Goal: Information Seeking & Learning: Learn about a topic

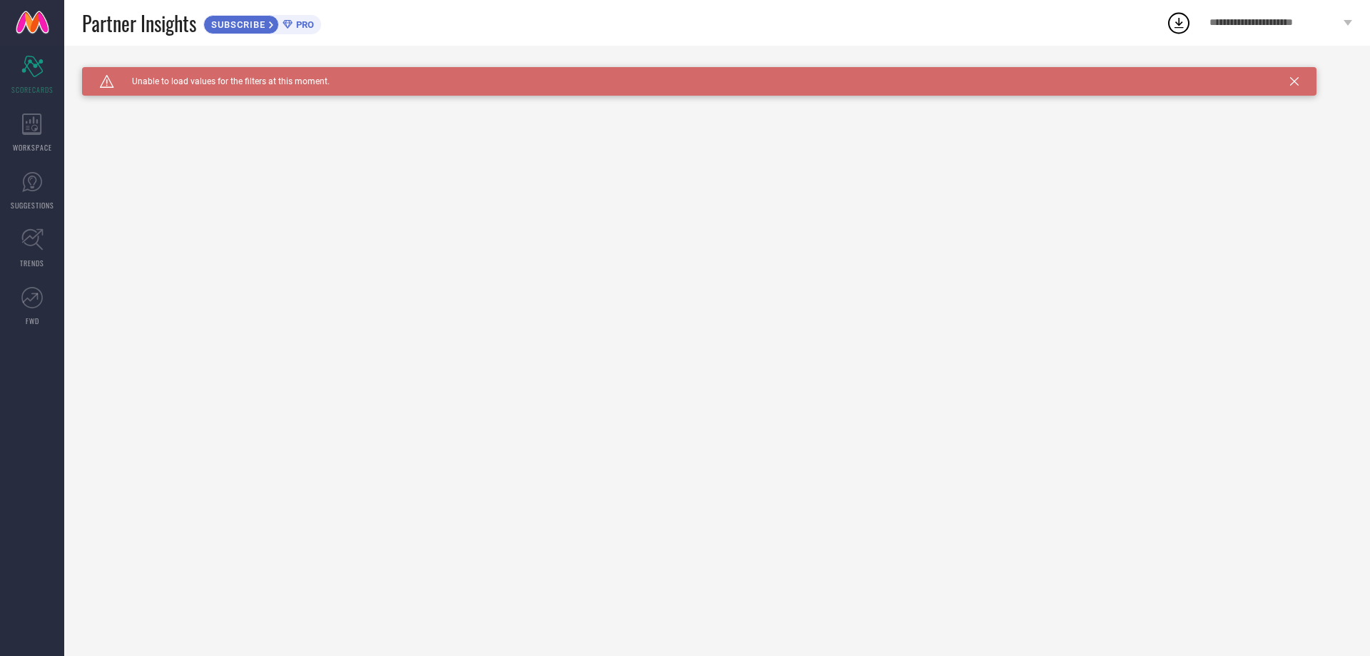
click at [221, 83] on span "Unable to load values for the filters at this moment." at bounding box center [222, 81] width 216 height 10
click at [42, 126] on div "WORKSPACE" at bounding box center [32, 132] width 64 height 57
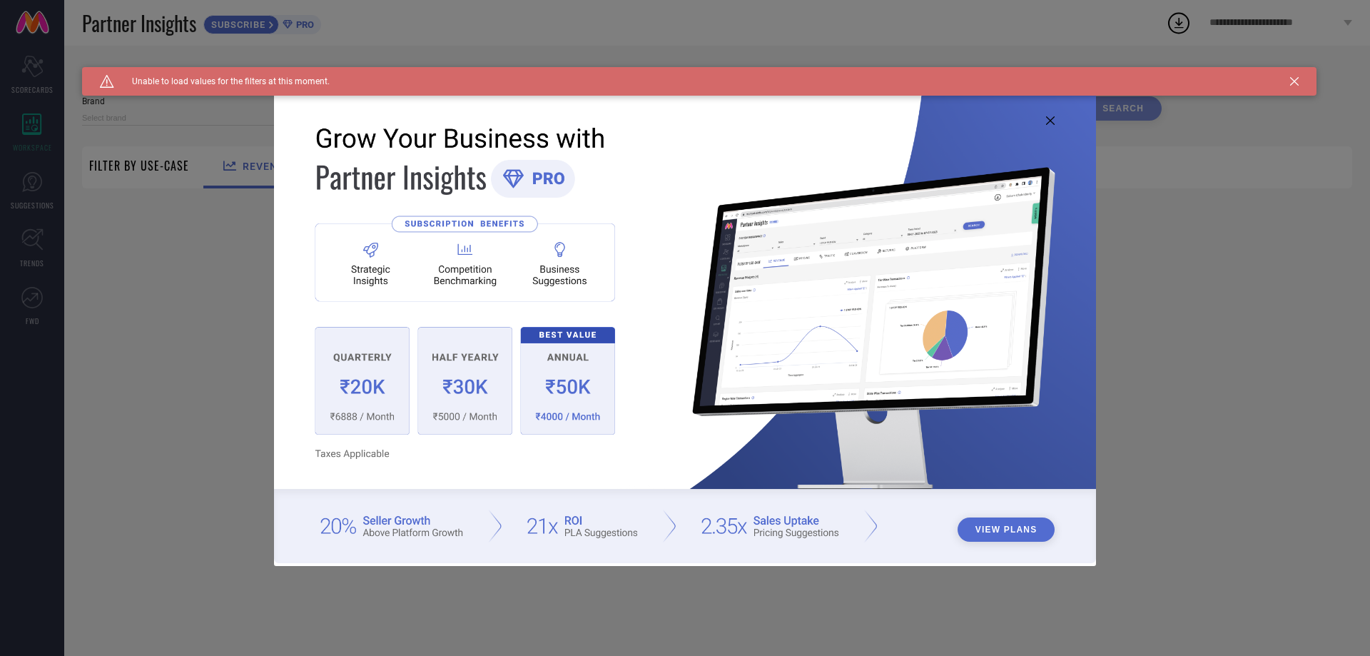
type input "1 STOP FASHION"
type input "All"
click at [377, 389] on img at bounding box center [685, 326] width 822 height 473
click at [375, 412] on img at bounding box center [685, 326] width 822 height 473
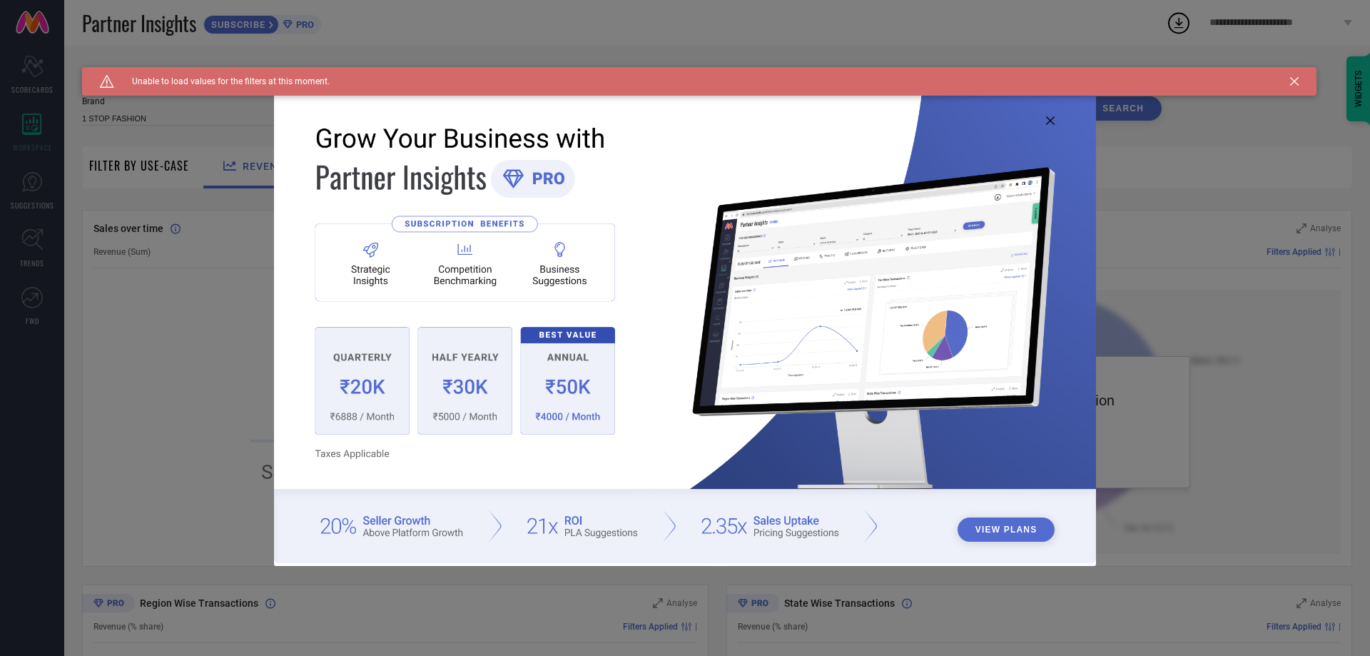
click at [375, 412] on img at bounding box center [685, 326] width 822 height 473
click at [390, 415] on img at bounding box center [685, 326] width 822 height 473
click at [460, 415] on img at bounding box center [685, 326] width 822 height 473
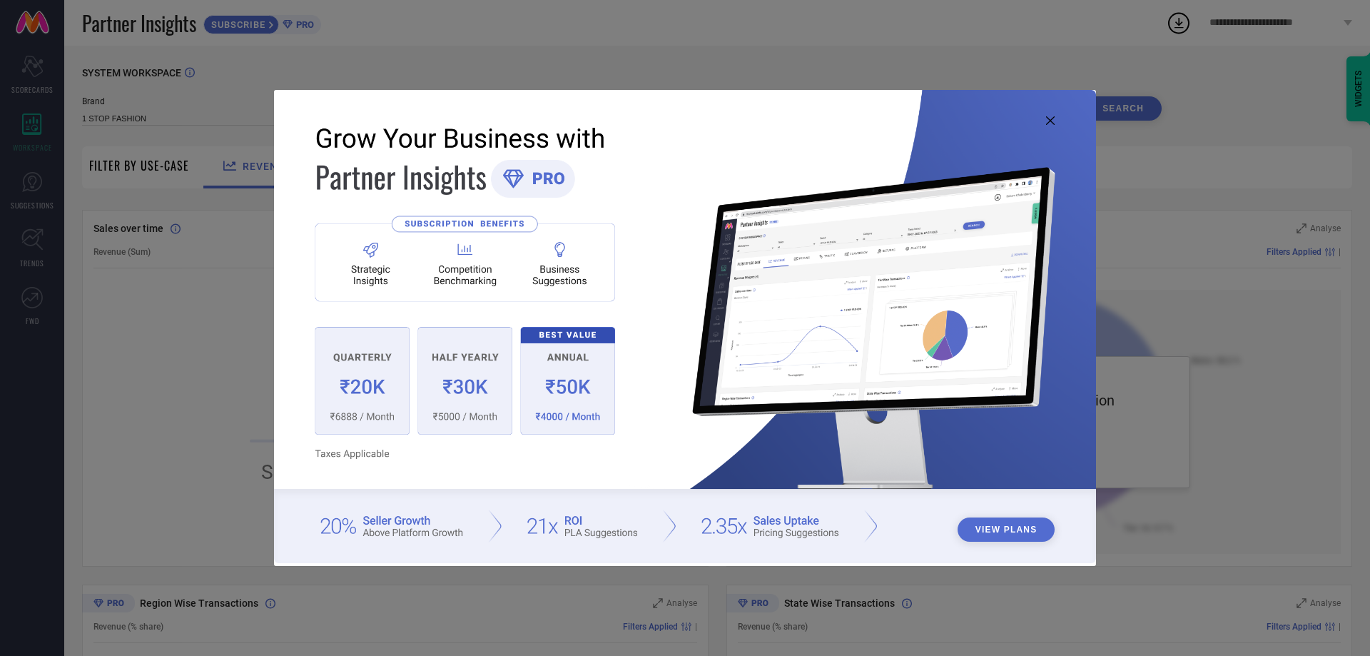
click at [585, 391] on img at bounding box center [685, 326] width 822 height 473
click at [806, 537] on img at bounding box center [685, 326] width 822 height 473
click at [876, 512] on img at bounding box center [685, 326] width 822 height 473
click at [986, 533] on button "View Plans" at bounding box center [1007, 529] width 98 height 24
click at [1049, 118] on icon at bounding box center [1050, 120] width 9 height 9
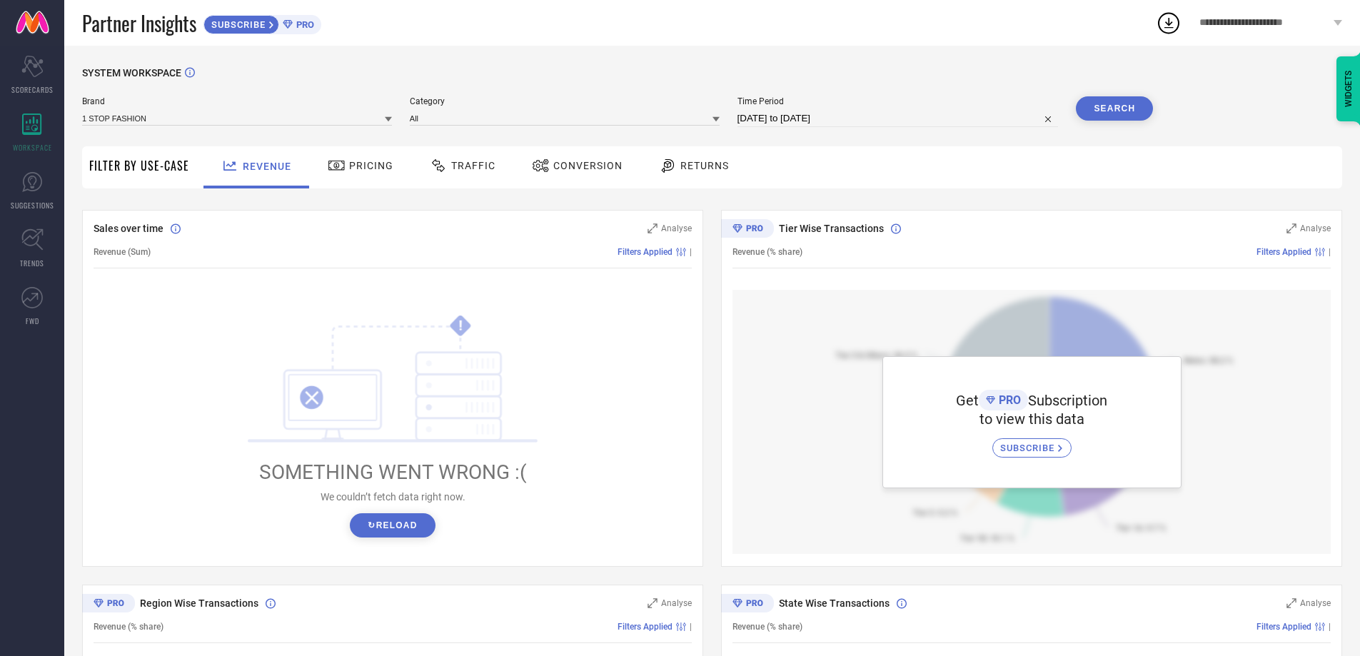
click at [123, 172] on span "Filter By Use-Case" at bounding box center [139, 165] width 100 height 17
click at [317, 166] on div "Pricing" at bounding box center [360, 167] width 101 height 42
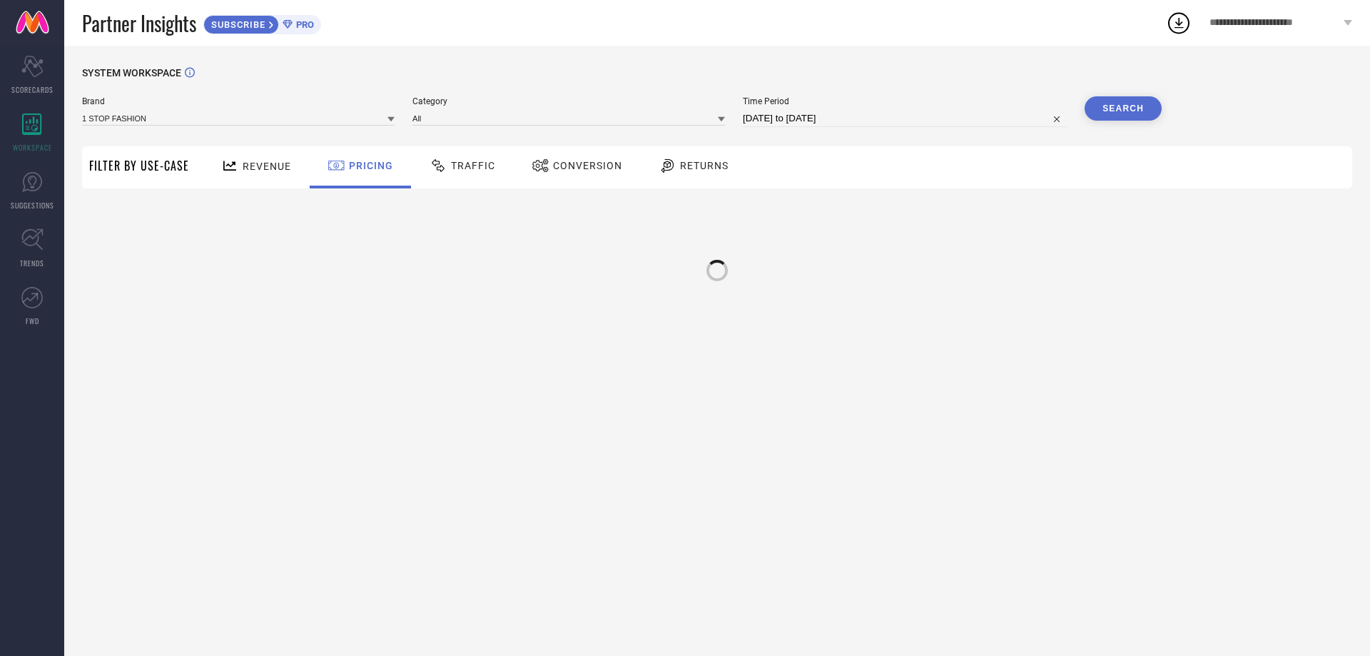
click at [354, 161] on span "Pricing" at bounding box center [371, 165] width 44 height 11
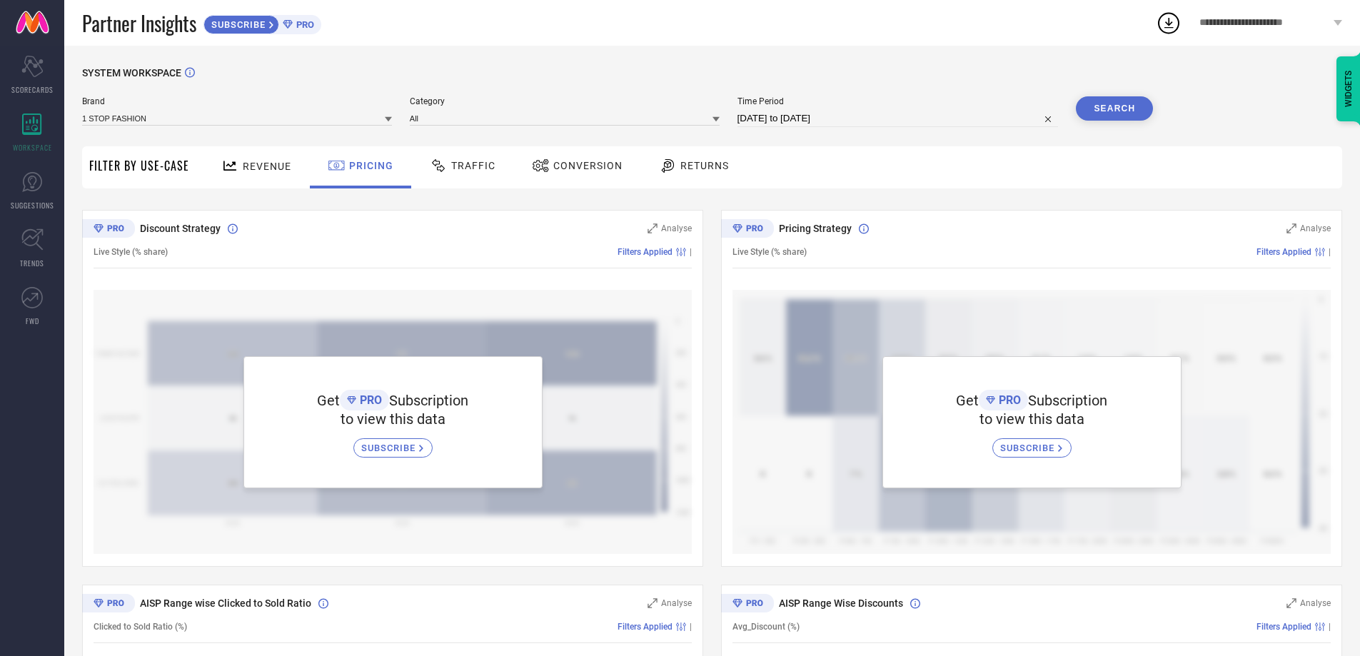
click at [432, 166] on icon at bounding box center [438, 165] width 13 height 13
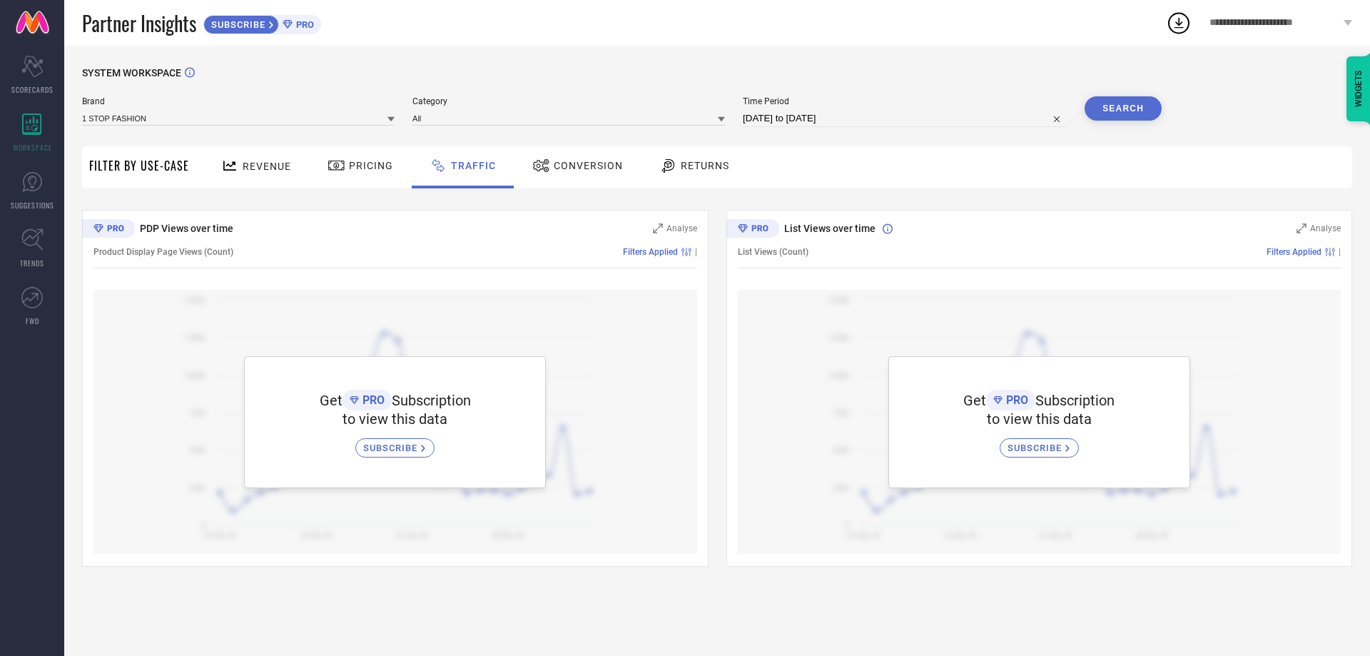
click at [554, 170] on span "Conversion" at bounding box center [588, 165] width 69 height 11
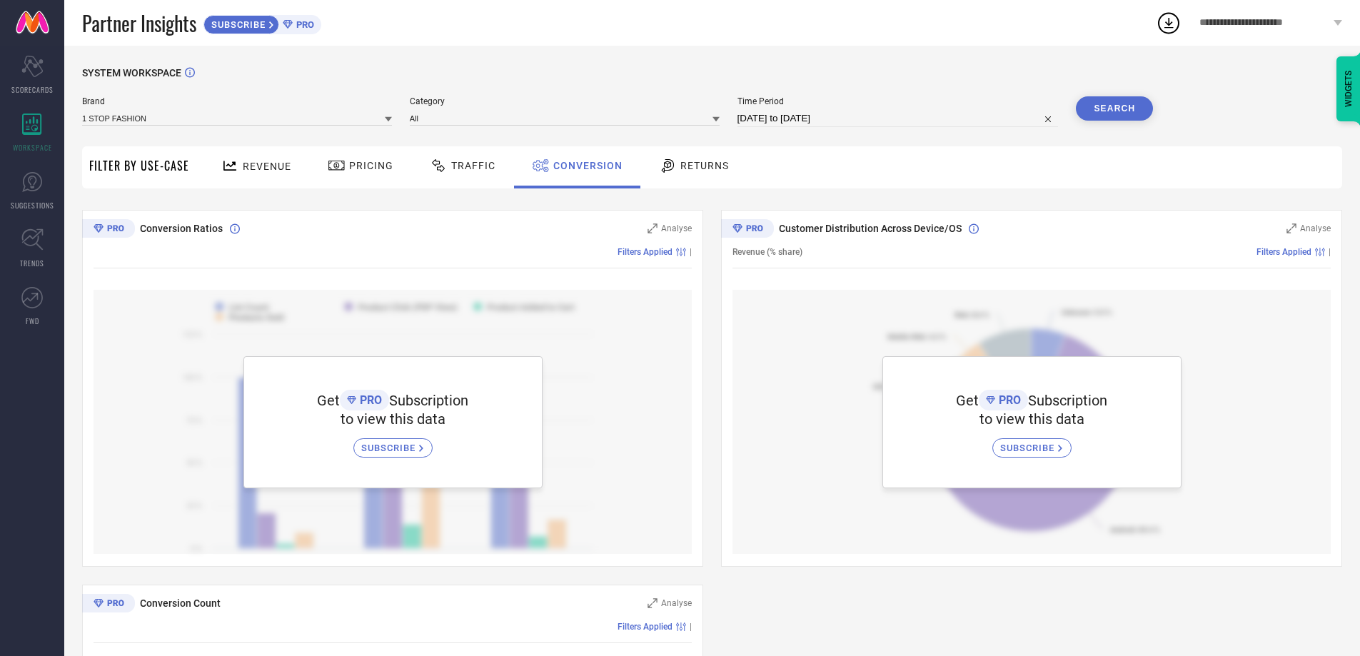
click at [686, 167] on span "Returns" at bounding box center [704, 165] width 49 height 11
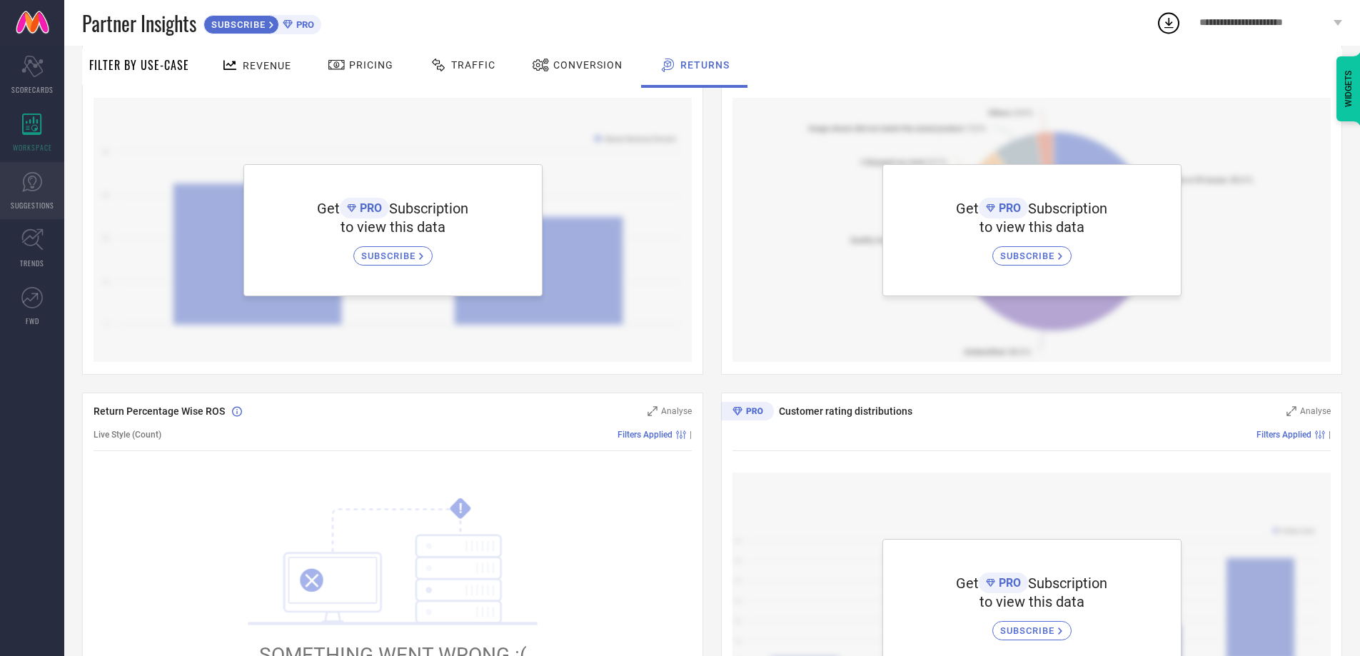
scroll to position [183, 0]
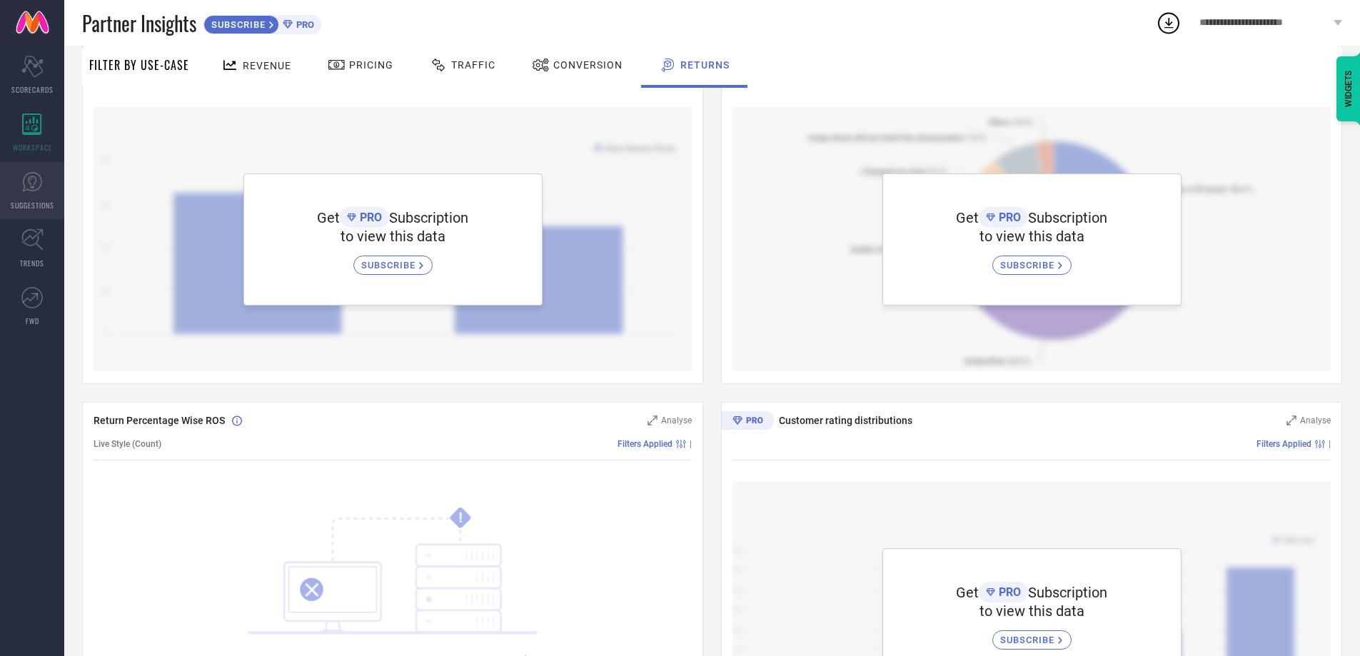
click at [30, 200] on span "SUGGESTIONS" at bounding box center [33, 205] width 44 height 11
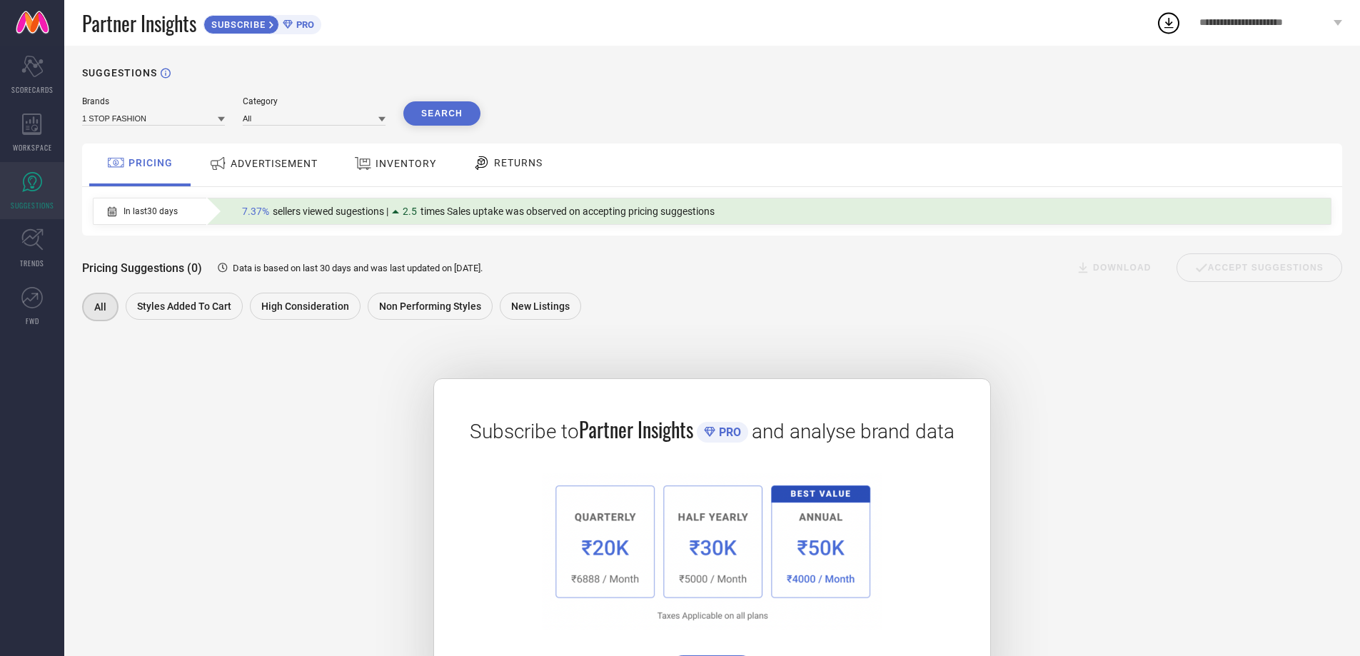
scroll to position [80, 0]
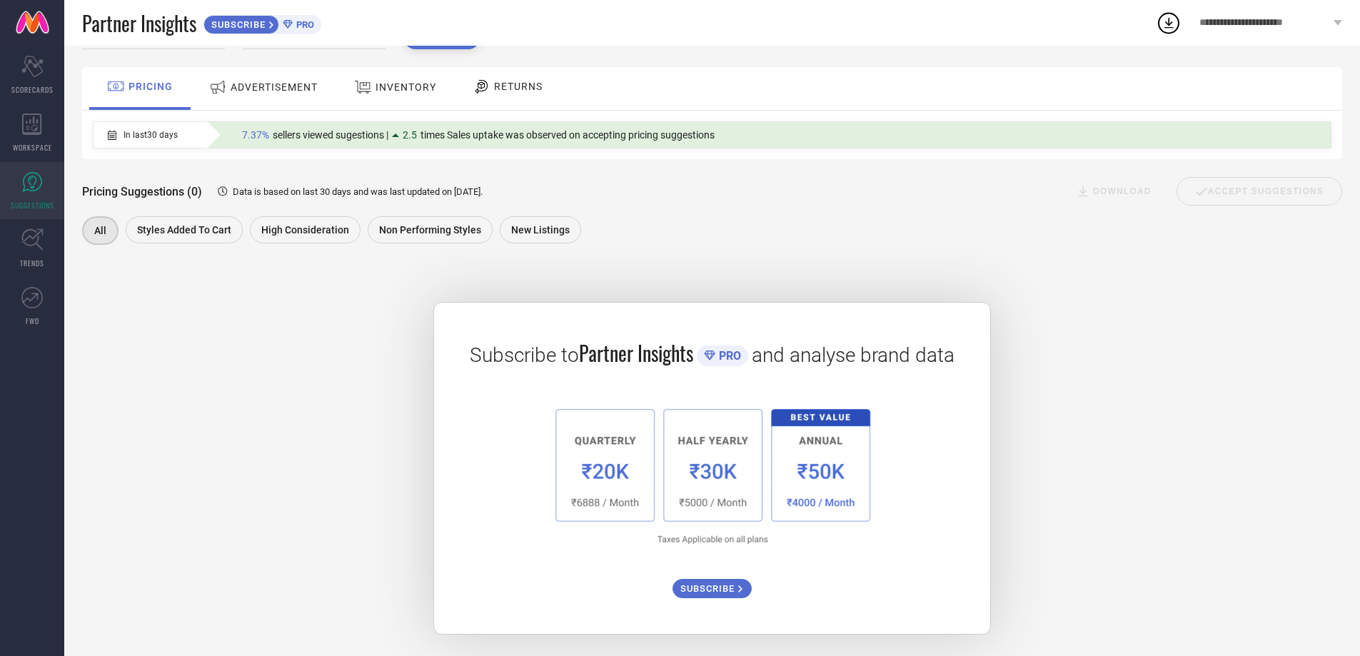
click at [263, 84] on span "ADVERTISEMENT" at bounding box center [274, 86] width 87 height 11
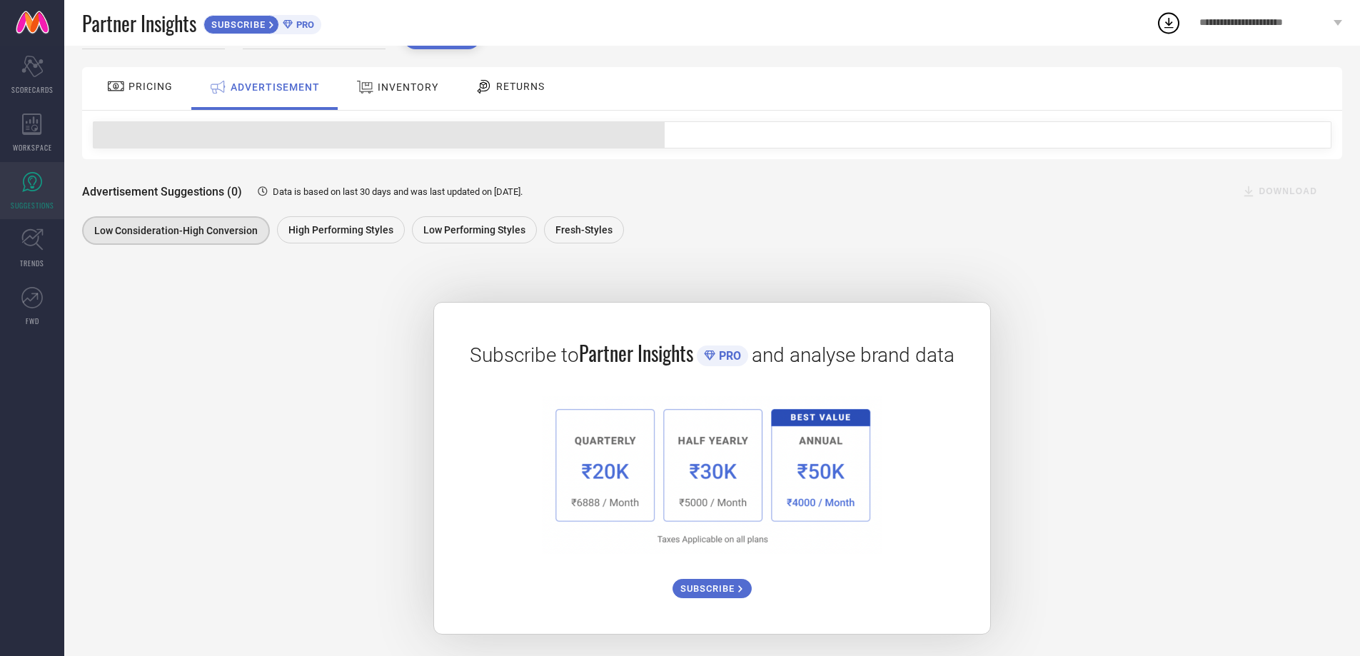
scroll to position [79, 0]
click at [371, 86] on icon at bounding box center [365, 87] width 18 height 19
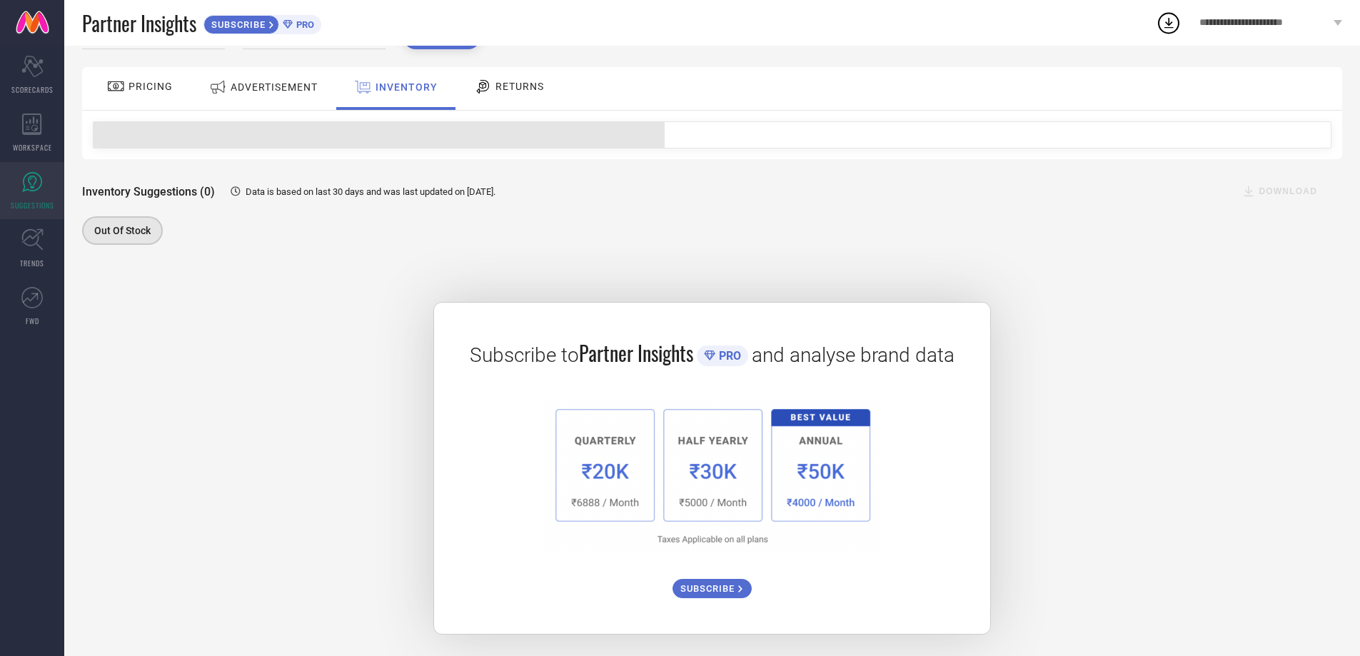
click at [522, 81] on span "RETURNS" at bounding box center [519, 86] width 49 height 11
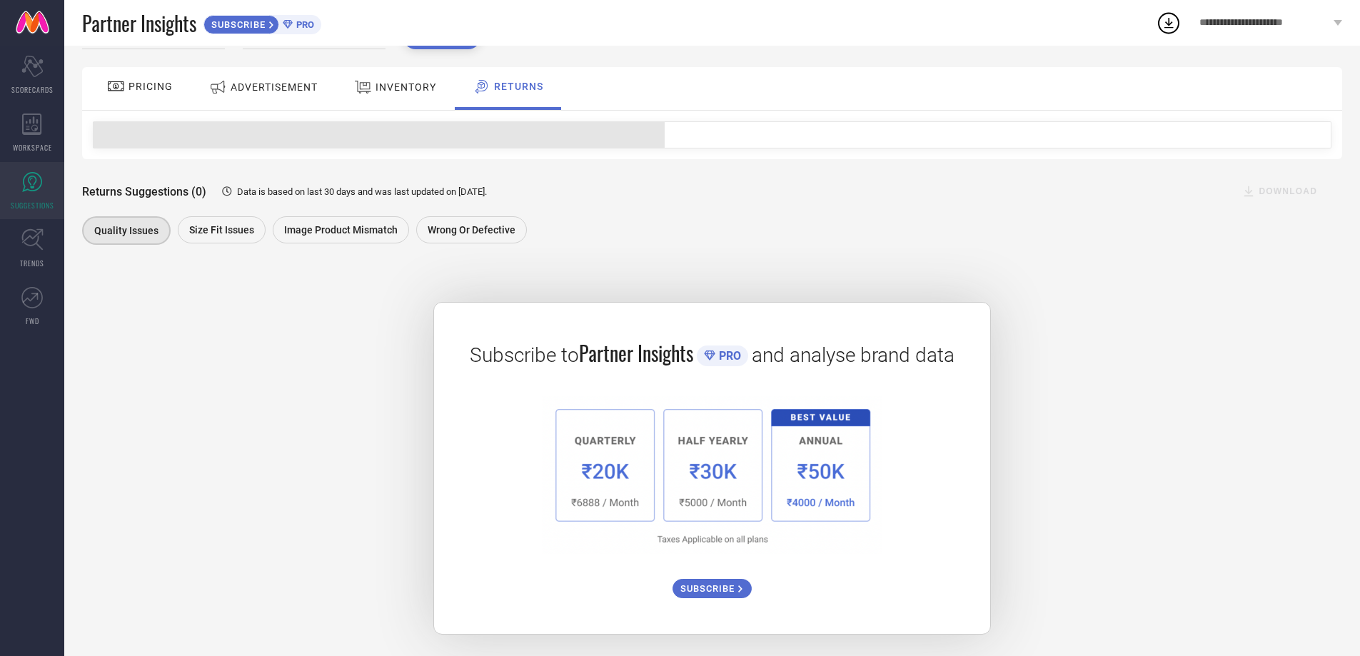
click at [145, 87] on span "PRICING" at bounding box center [150, 86] width 44 height 11
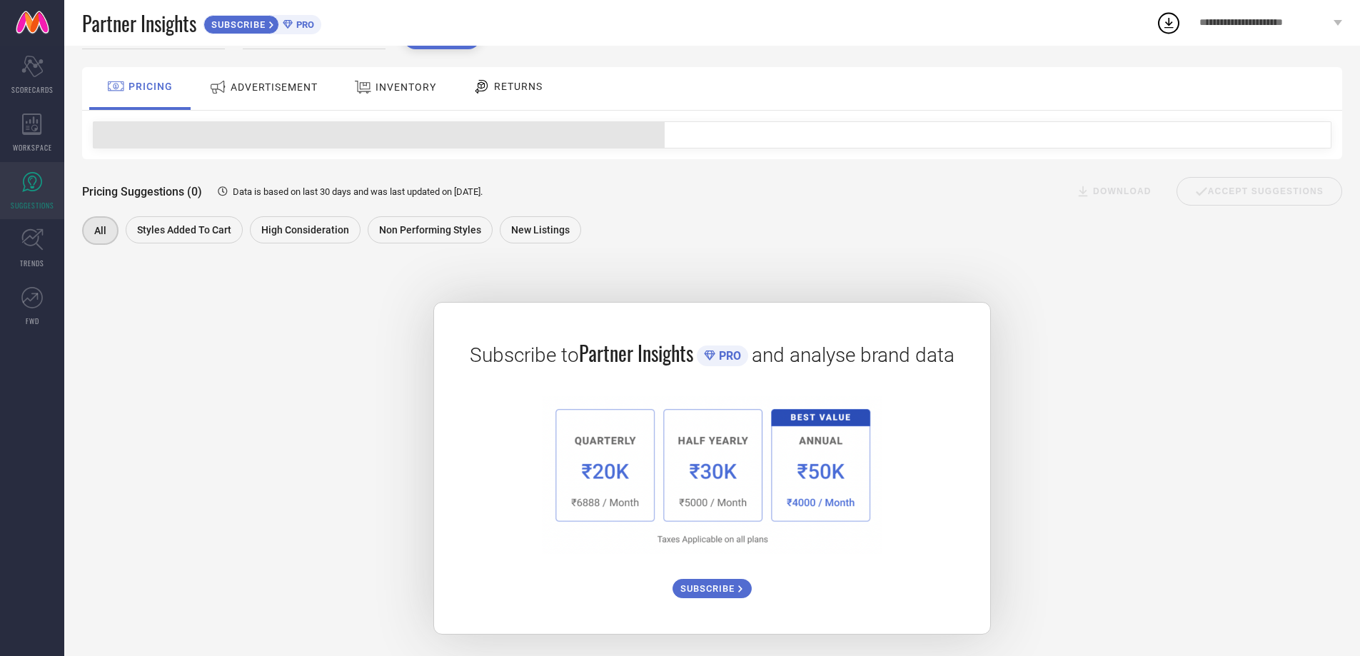
scroll to position [80, 0]
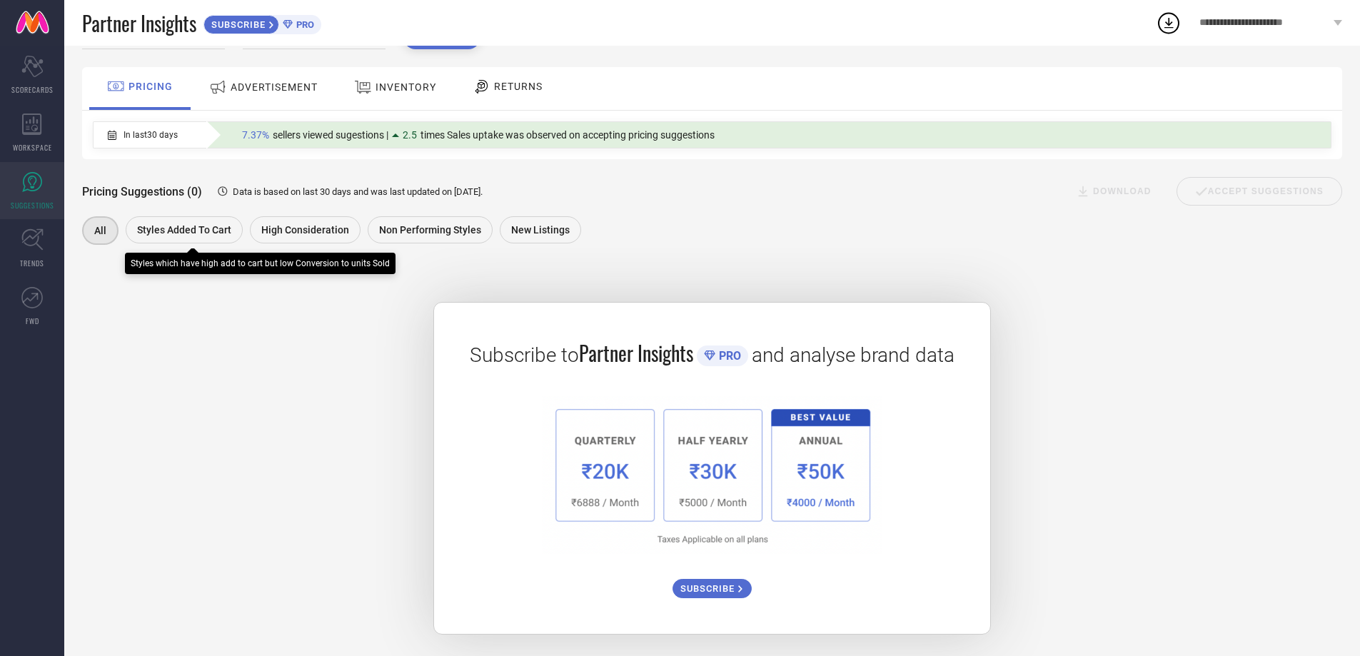
click at [184, 224] on span "Styles Added To Cart" at bounding box center [184, 229] width 94 height 11
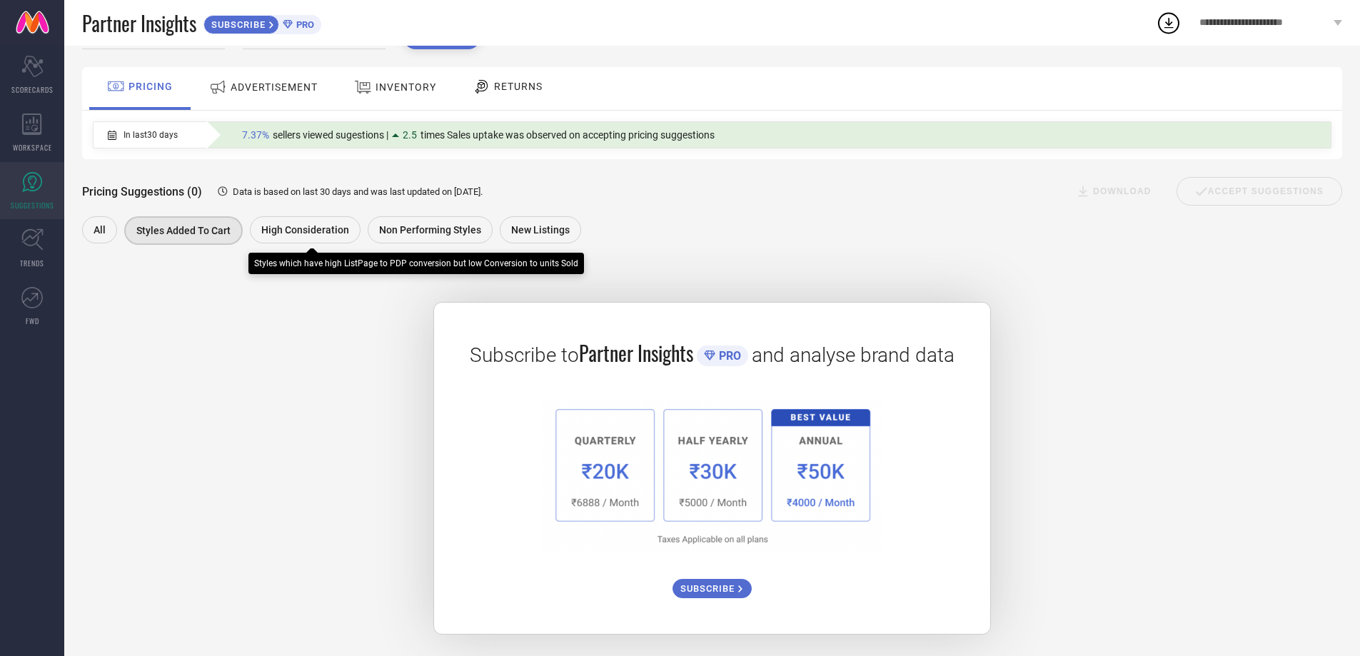
click at [273, 228] on span "High Consideration" at bounding box center [305, 229] width 88 height 11
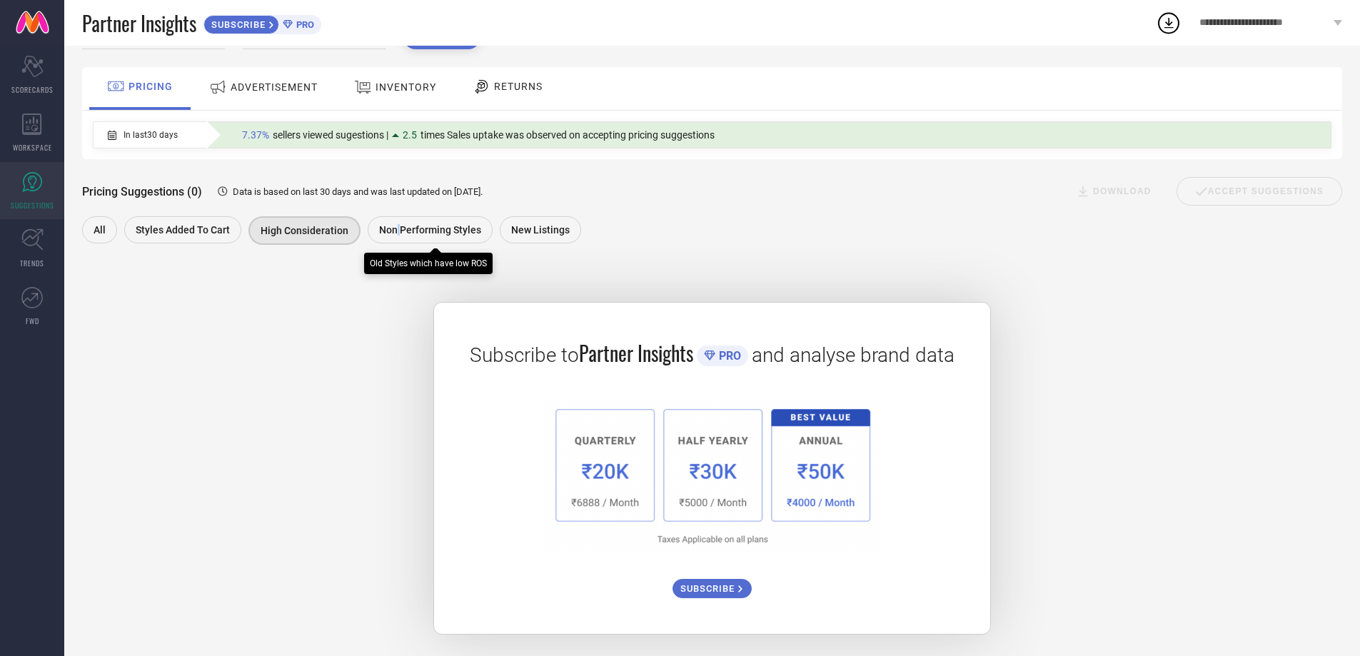
click at [395, 225] on span "Non Performing Styles" at bounding box center [430, 229] width 102 height 11
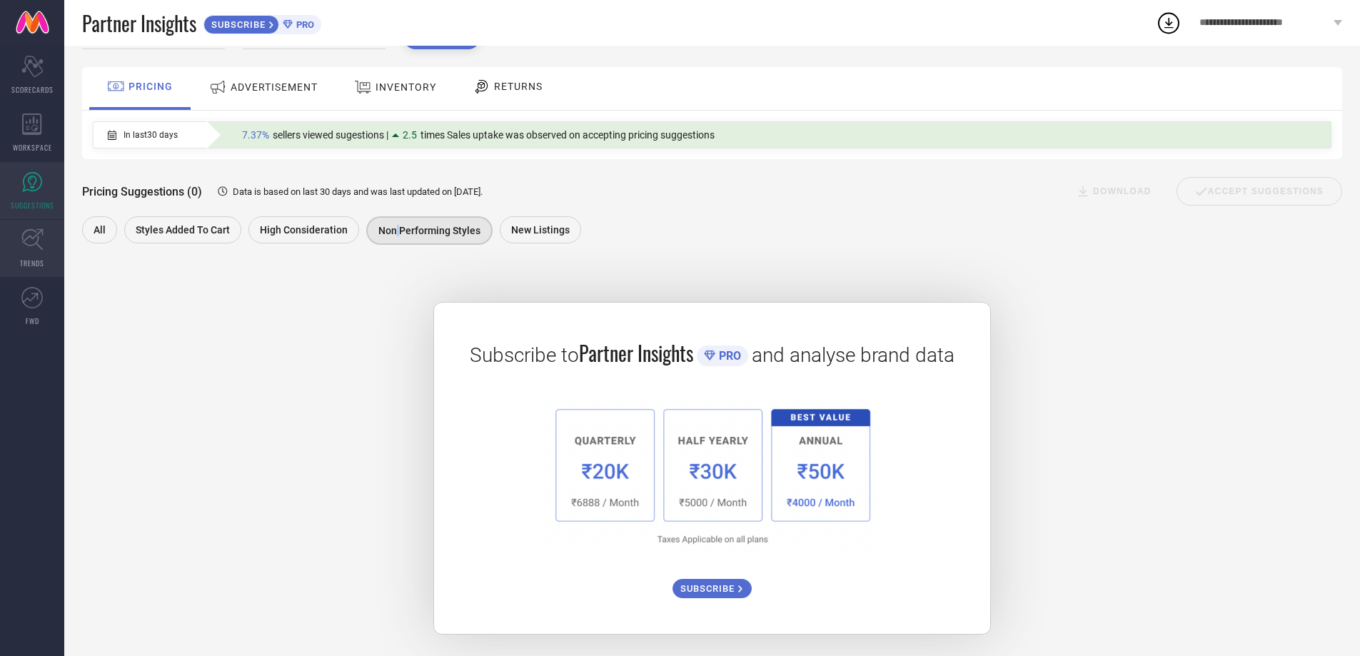
click at [46, 252] on link "TRENDS" at bounding box center [32, 248] width 64 height 57
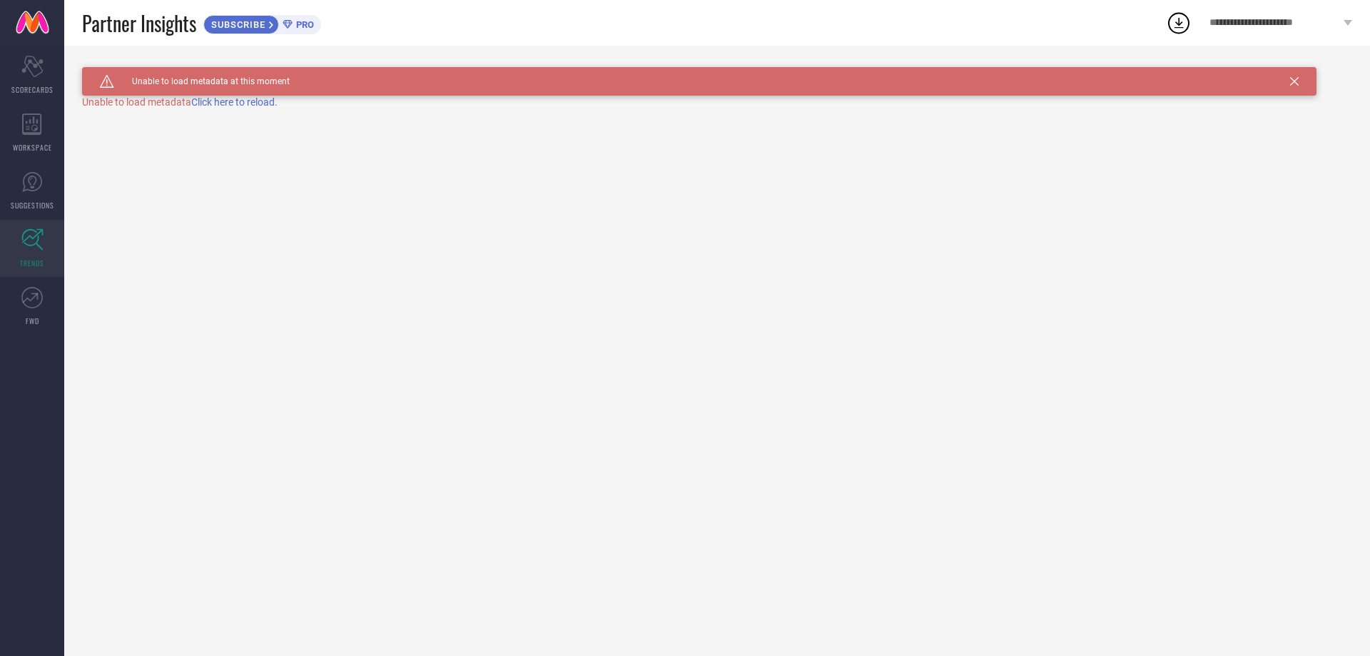
click at [244, 106] on span "Click here to reload." at bounding box center [234, 101] width 86 height 11
click at [10, 312] on link "FWD" at bounding box center [32, 306] width 64 height 57
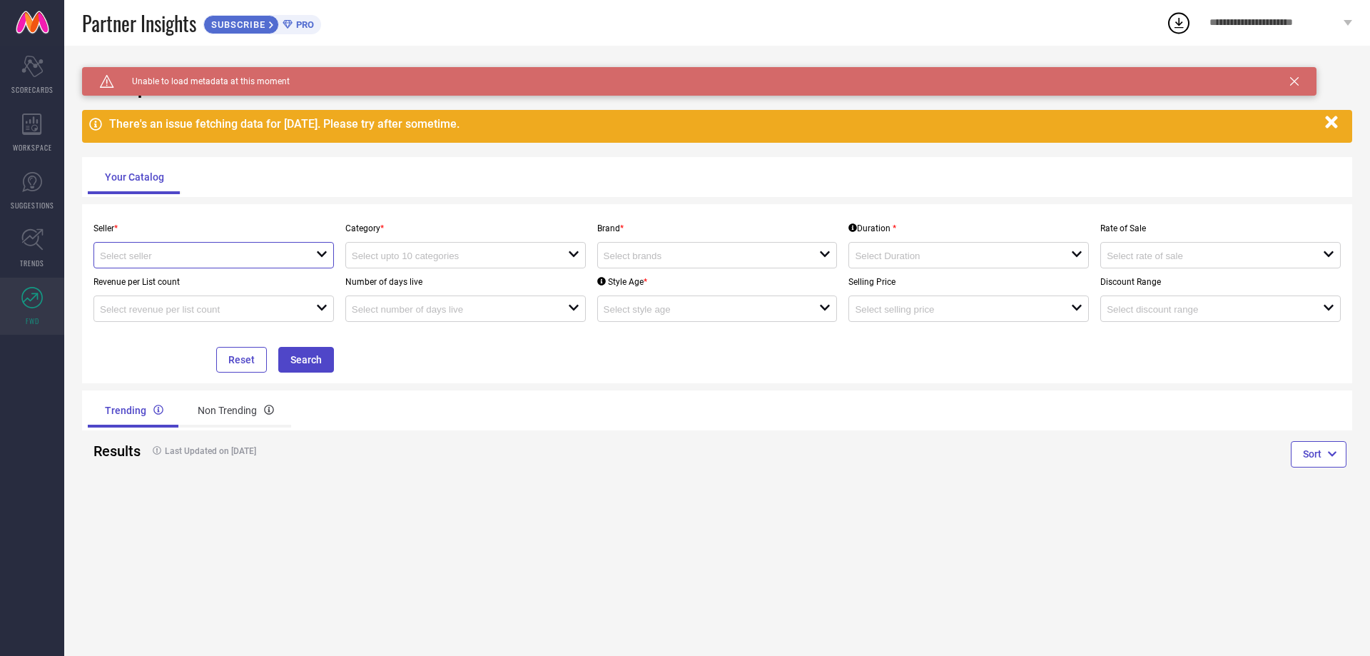
click at [178, 255] on input at bounding box center [197, 256] width 195 height 11
click at [156, 288] on li "Myntra ( MINT_1 )" at bounding box center [213, 283] width 239 height 26
type input "Myntra ( MINT_1 )"
drag, startPoint x: 529, startPoint y: 258, endPoint x: 519, endPoint y: 258, distance: 10.0
click at [529, 258] on input at bounding box center [449, 256] width 195 height 11
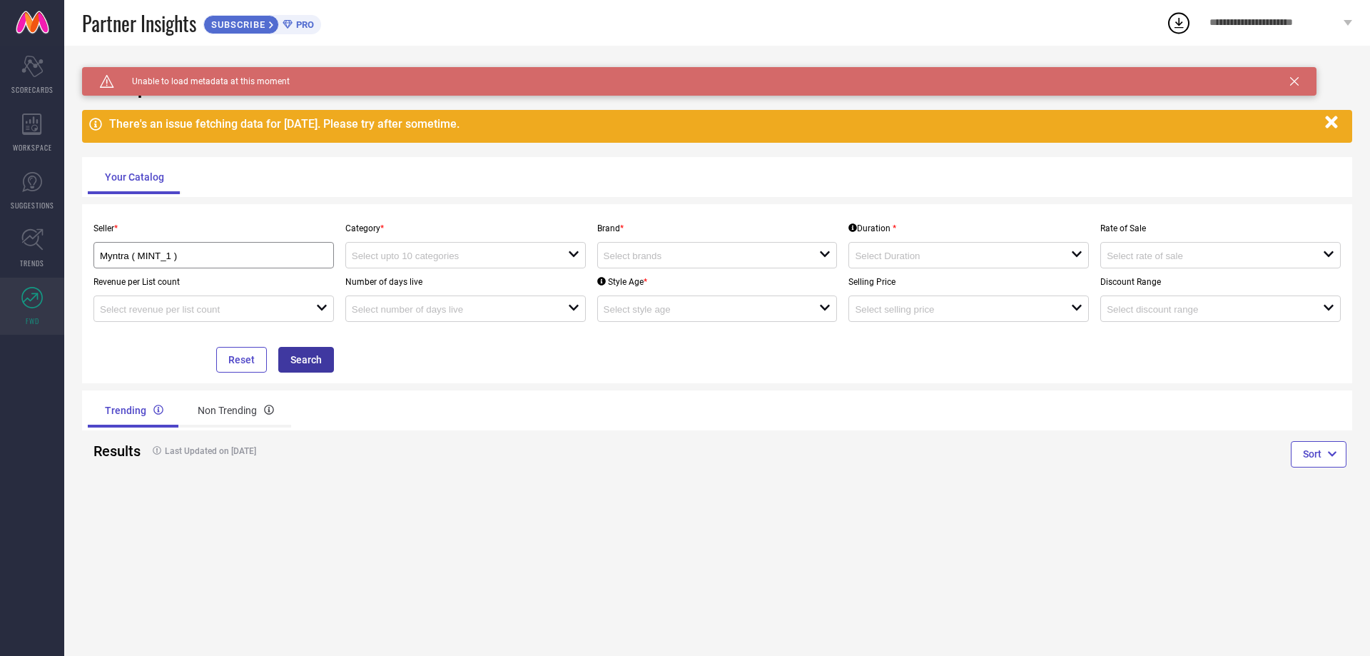
click at [301, 367] on button "Search" at bounding box center [306, 360] width 56 height 26
click at [237, 409] on div "Non Trending" at bounding box center [236, 410] width 111 height 34
click at [174, 416] on div "Trending" at bounding box center [133, 410] width 90 height 34
click at [506, 253] on input at bounding box center [449, 256] width 195 height 11
click at [678, 259] on input at bounding box center [701, 256] width 195 height 11
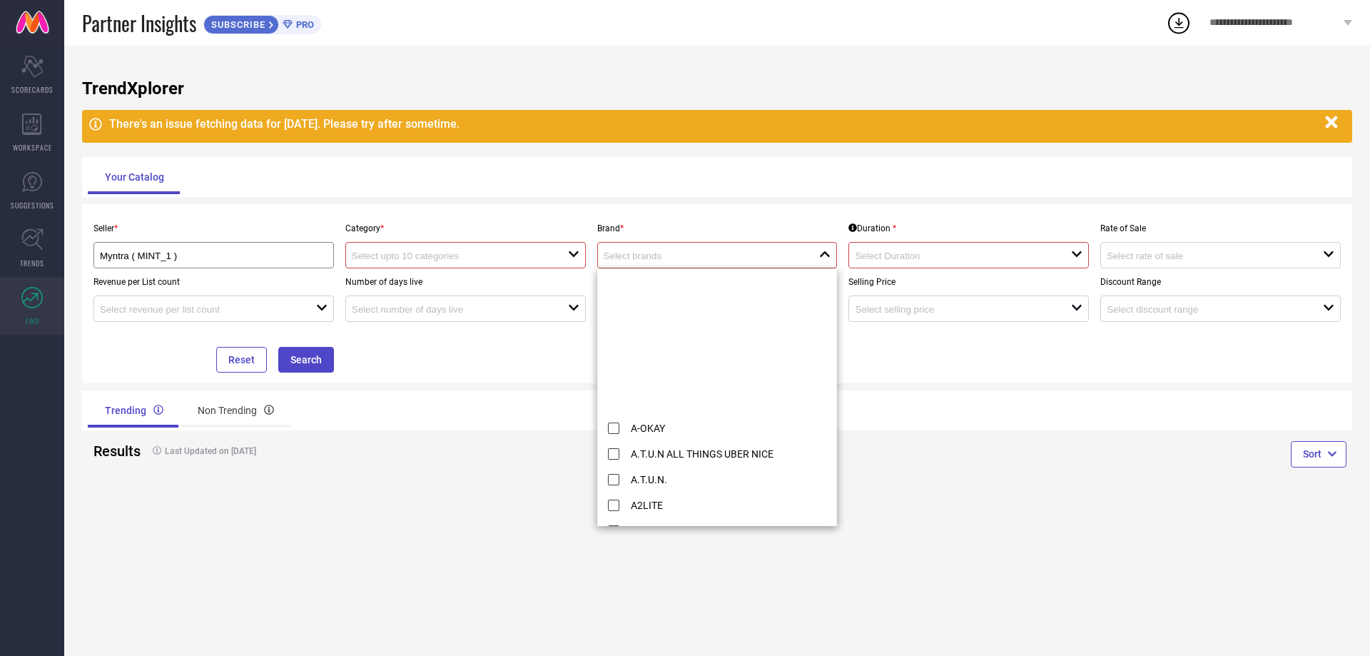
scroll to position [1713, 0]
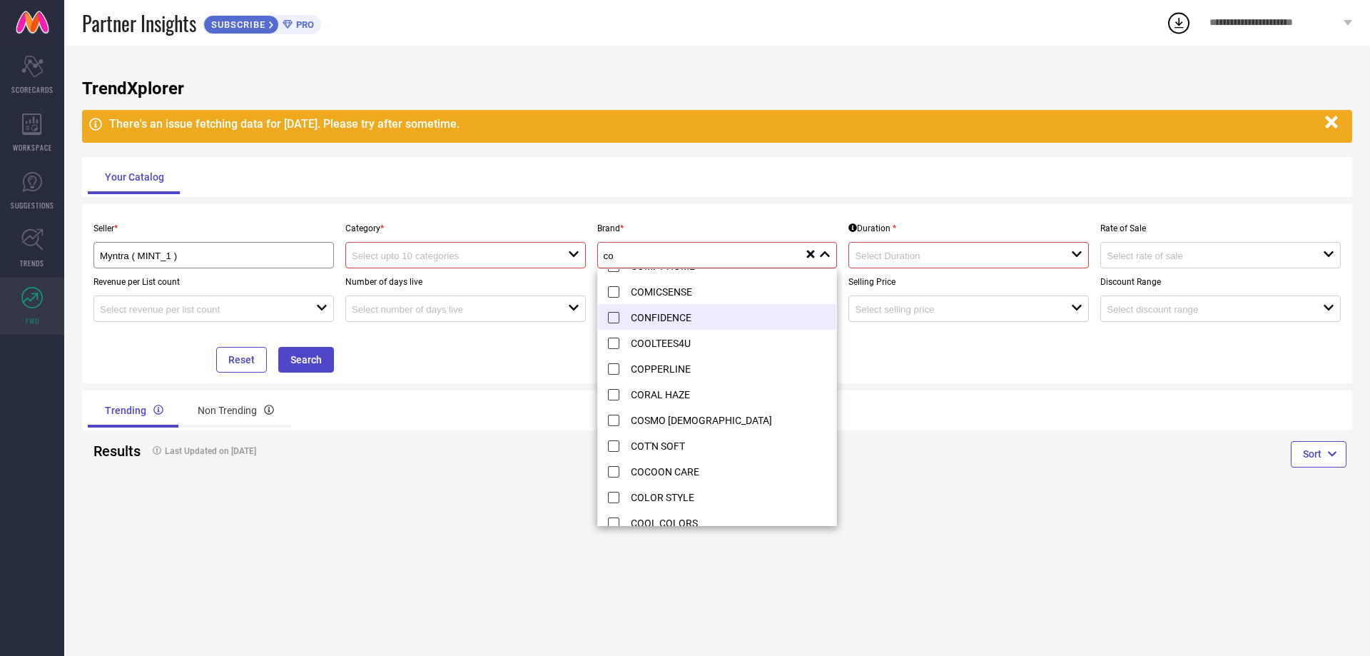
type input "c"
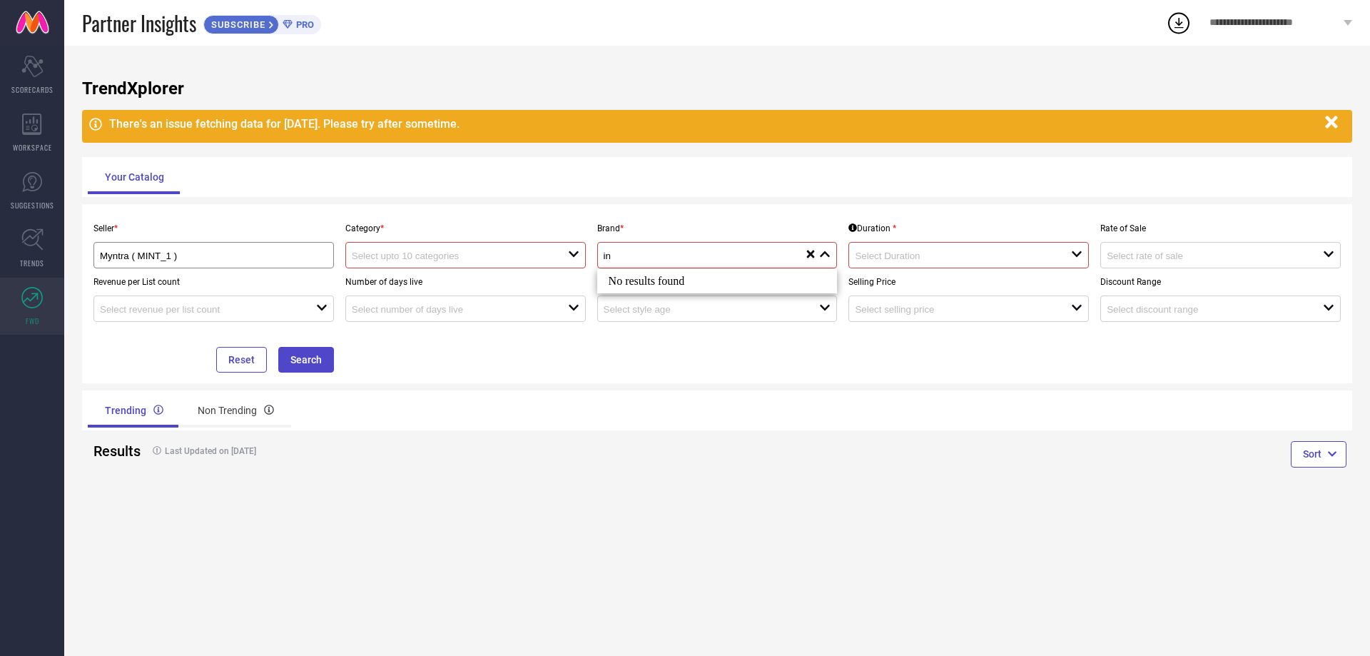
type input "i"
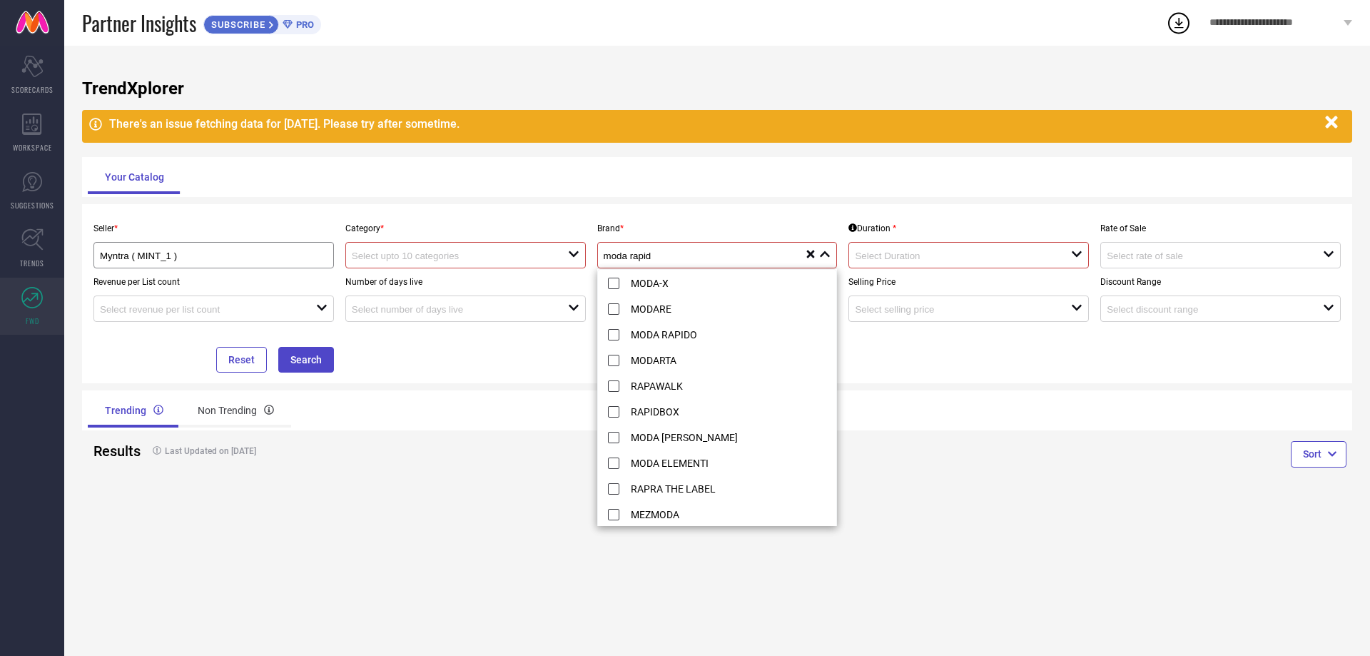
type input "moda rapido"
drag, startPoint x: 677, startPoint y: 258, endPoint x: 400, endPoint y: 256, distance: 276.9
click at [404, 258] on div "Seller * Myntra ( MINT_1 ) Category * open Brand * moda rapido close reset Dura…" at bounding box center [717, 294] width 1259 height 158
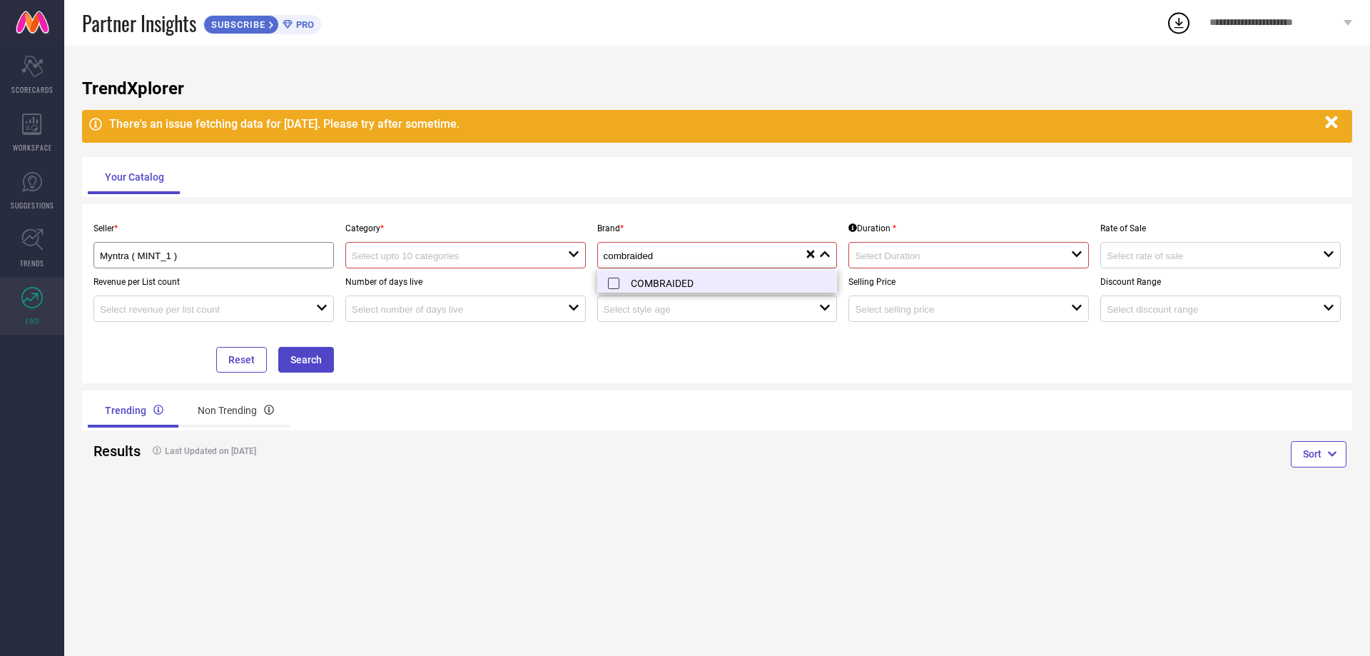
type input "combraided"
click at [613, 278] on li "COMBRAIDED" at bounding box center [717, 283] width 239 height 26
click at [865, 256] on input at bounding box center [952, 256] width 195 height 11
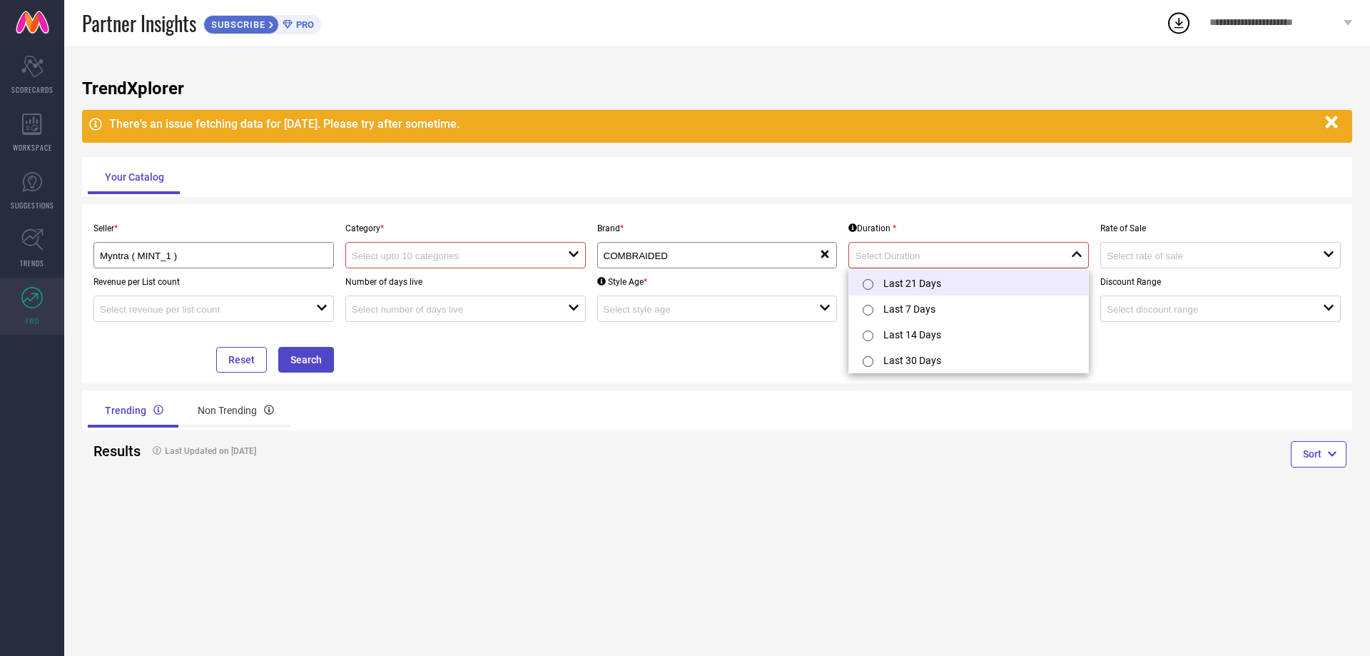
click at [886, 286] on li "Last 21 Days" at bounding box center [968, 283] width 239 height 26
type input "Last 21 Days"
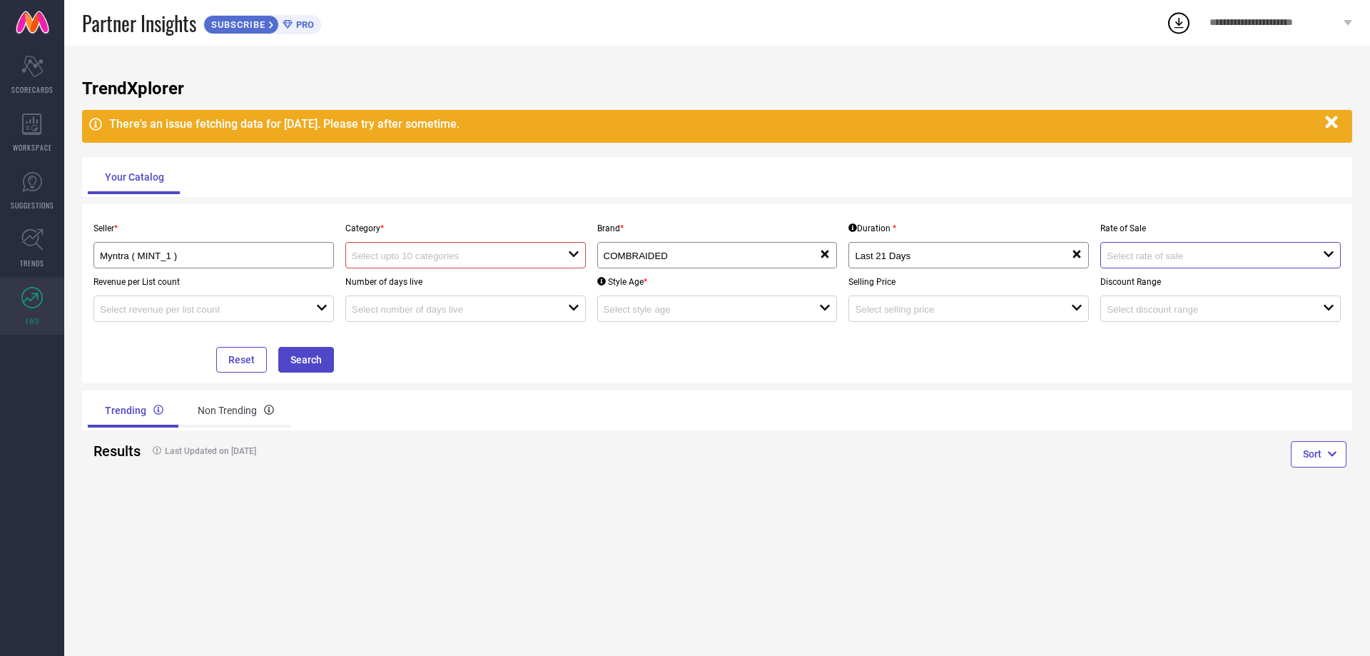
click at [1196, 251] on input at bounding box center [1204, 256] width 195 height 11
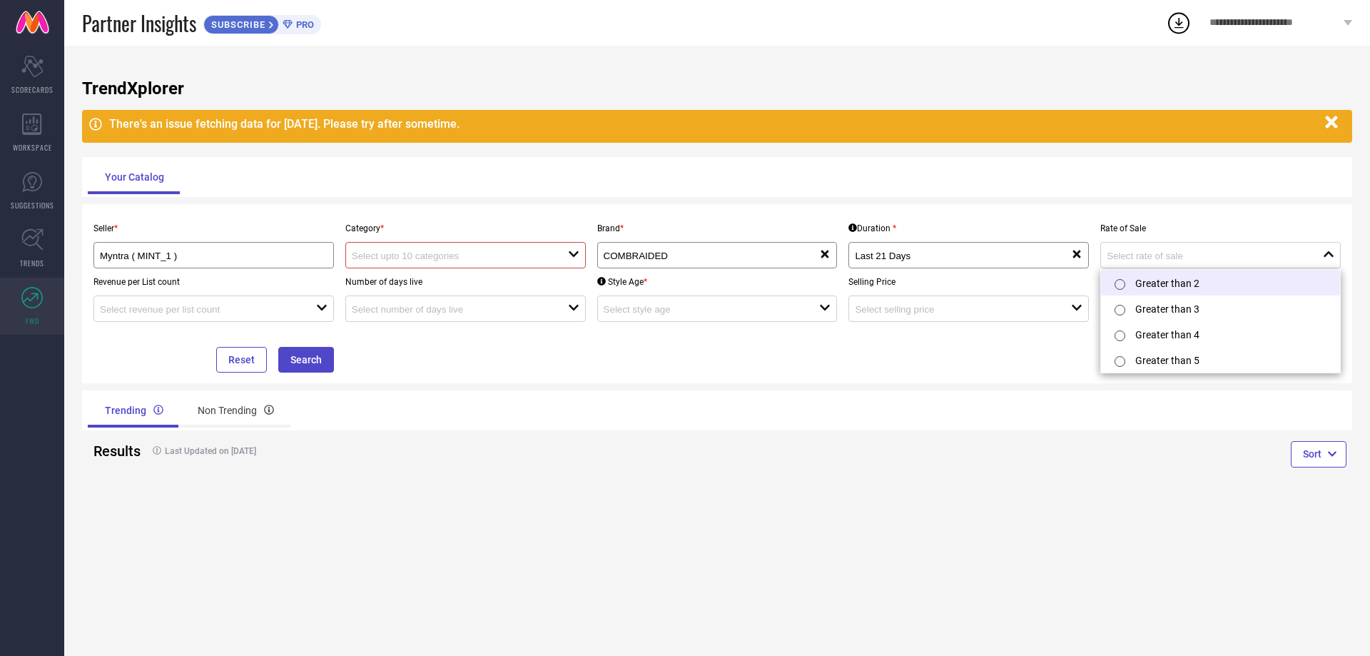
click at [1179, 281] on li "Greater than 2" at bounding box center [1220, 283] width 239 height 26
type input "Greater than 2"
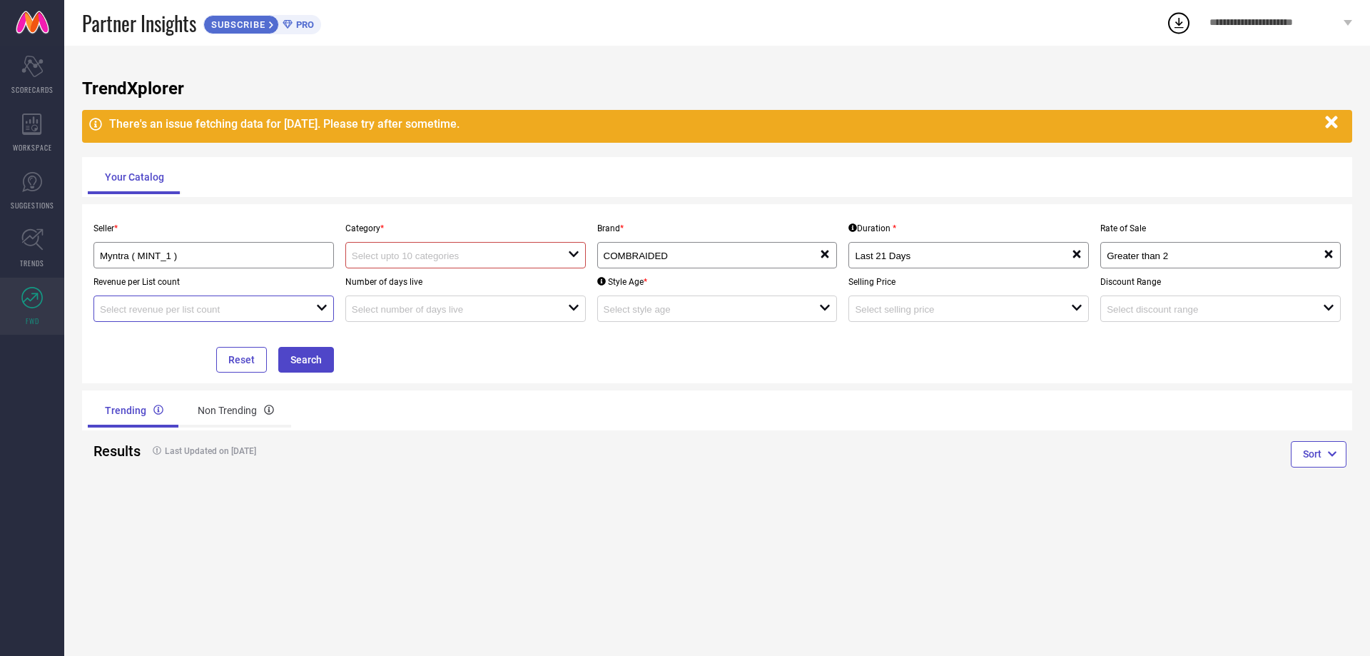
click at [213, 313] on input at bounding box center [197, 309] width 195 height 11
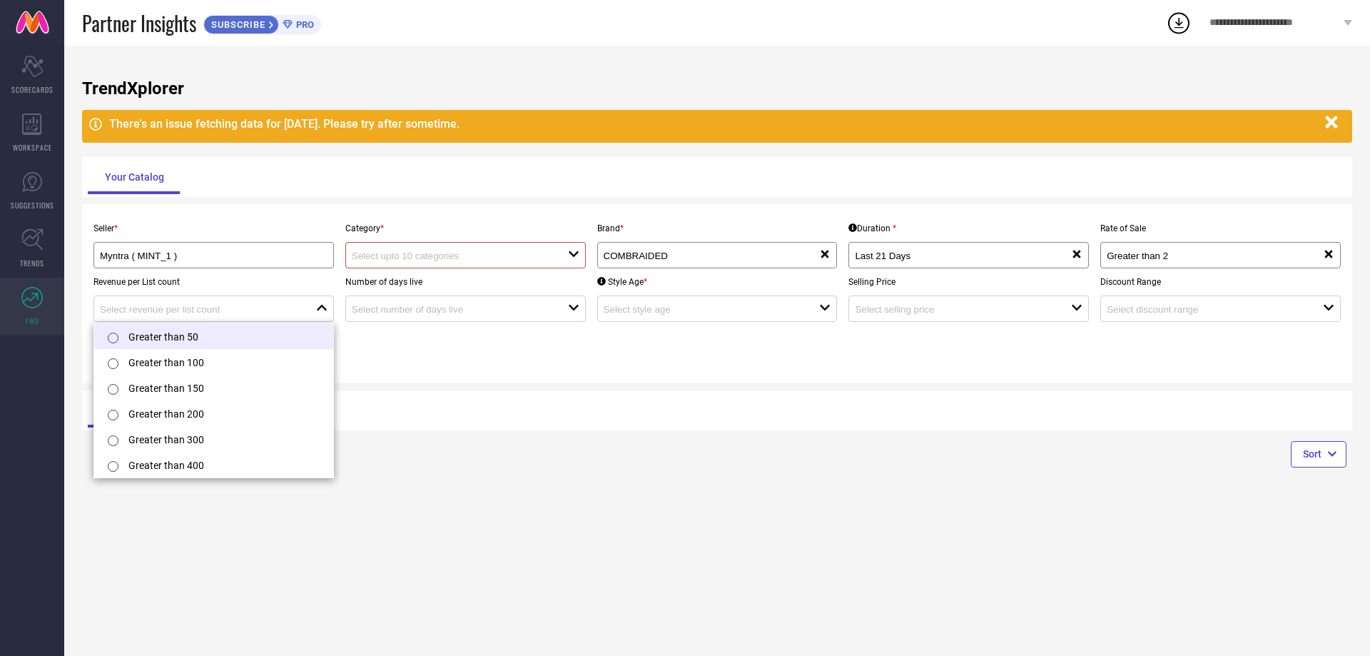
click at [205, 343] on li "Greater than 50" at bounding box center [213, 336] width 239 height 26
type input "Greater than 50"
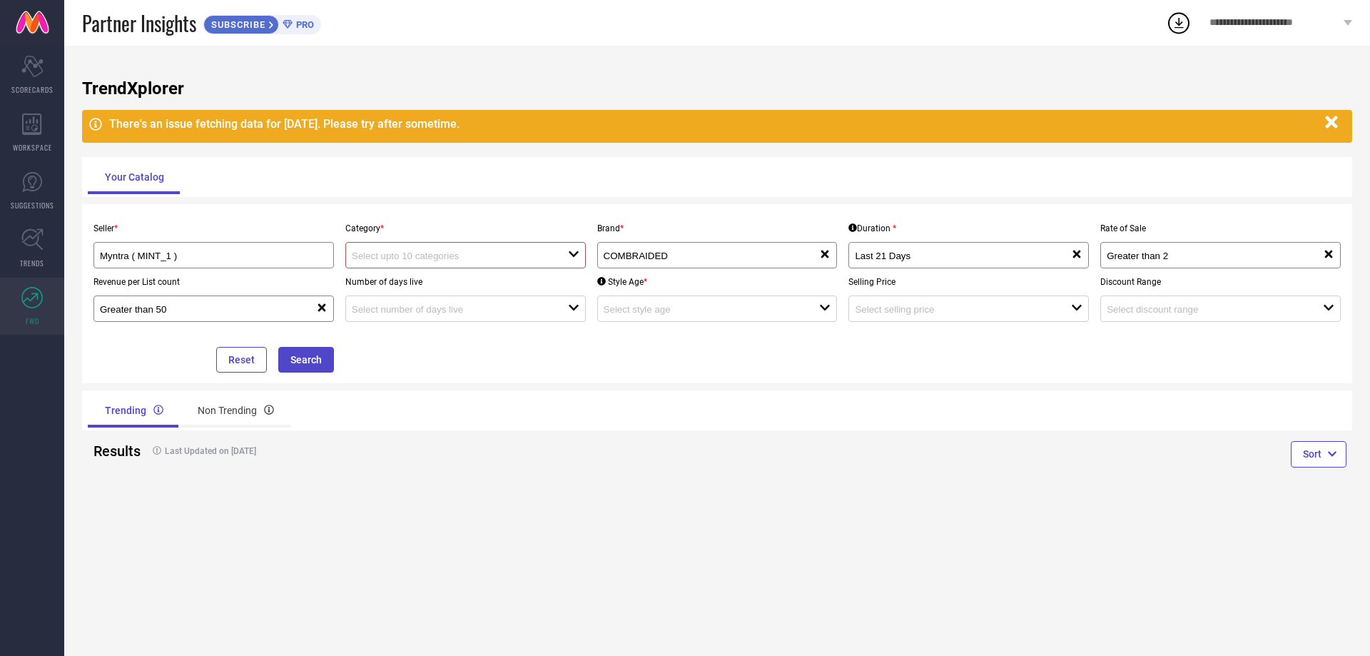
click at [393, 325] on div "Seller * Myntra ( MINT_1 ) Category * open Brand * COMBRAIDED reset Duration * …" at bounding box center [717, 294] width 1259 height 158
click at [393, 318] on div "open" at bounding box center [465, 308] width 241 height 26
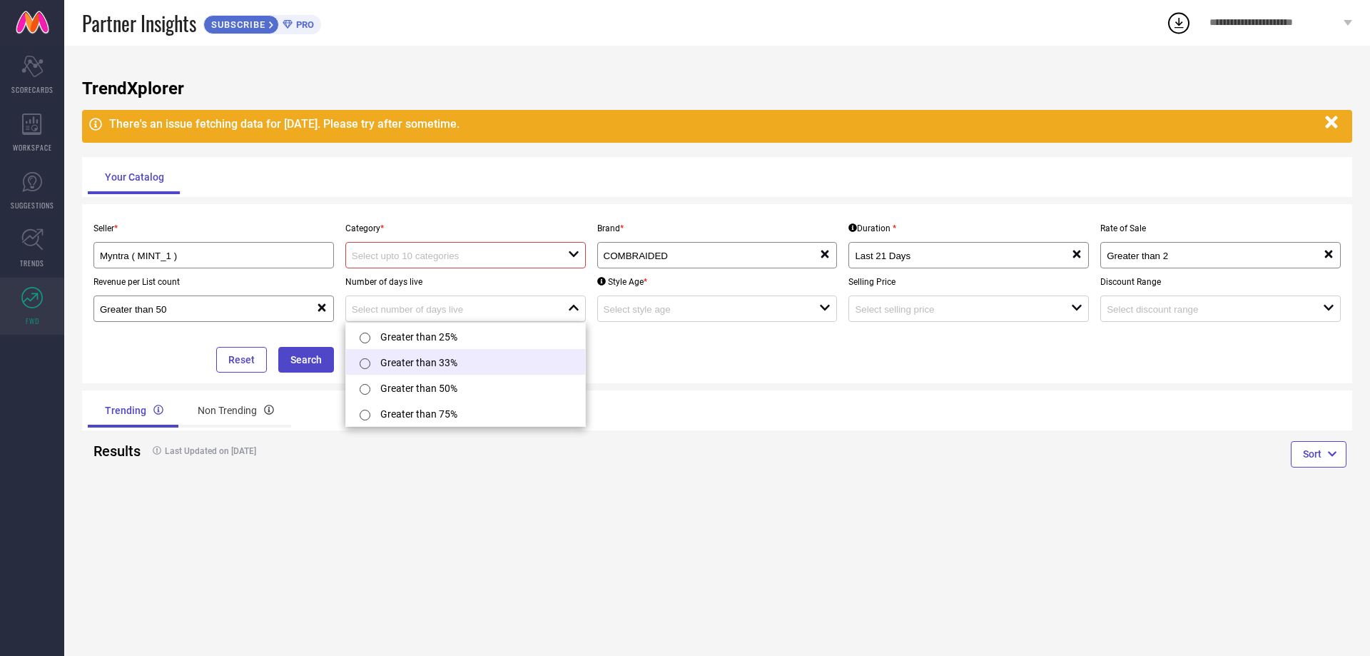
click at [401, 362] on li "Greater than 33%" at bounding box center [465, 362] width 239 height 26
type input "Greater than 33%"
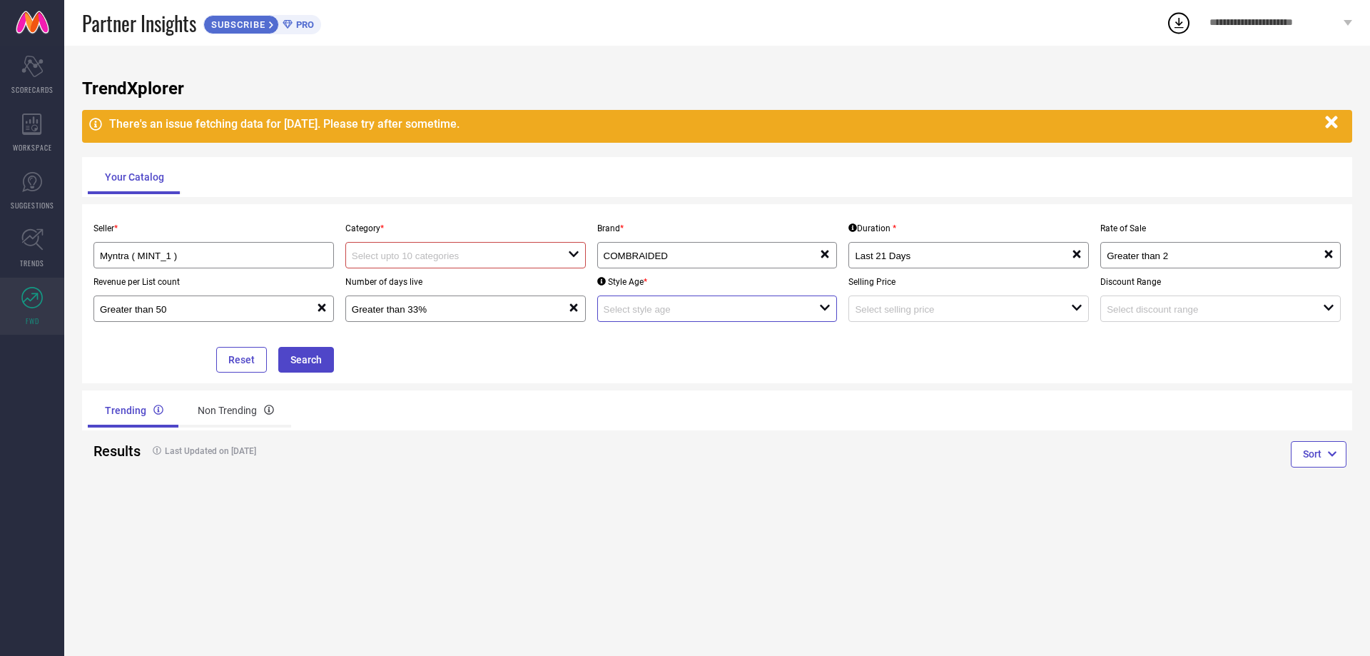
click at [649, 309] on input at bounding box center [701, 309] width 195 height 11
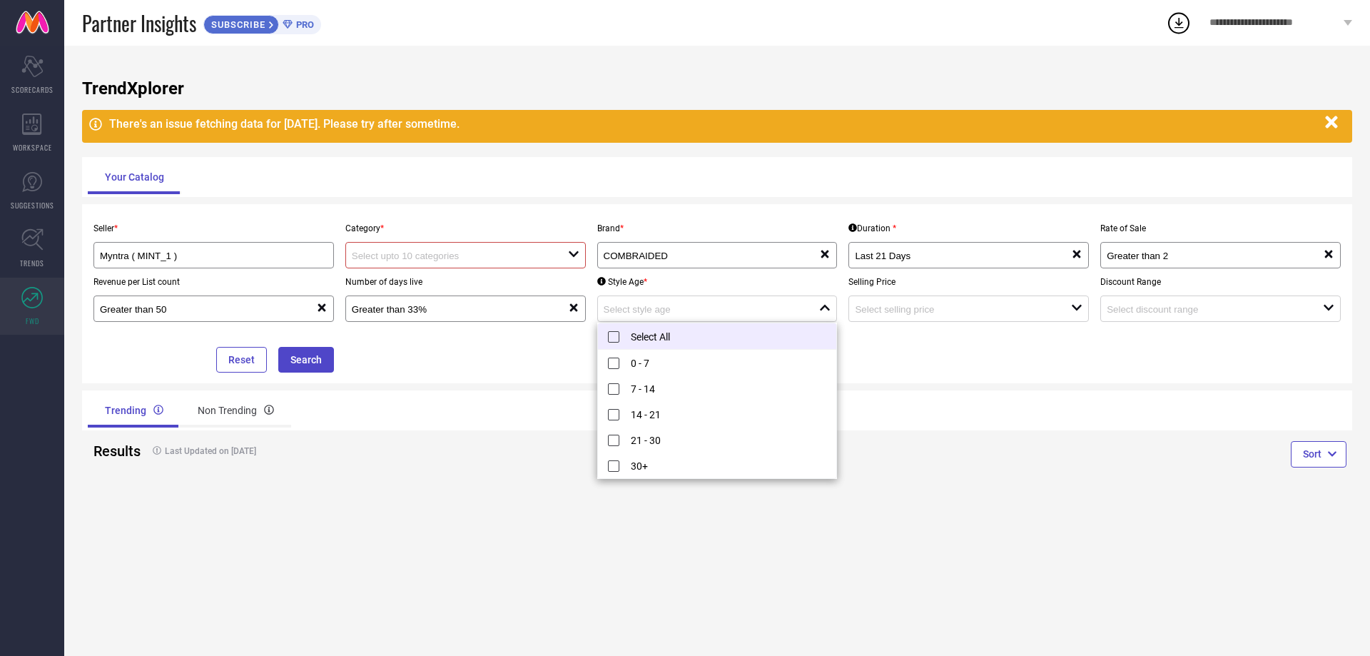
click at [647, 338] on li "Select All" at bounding box center [717, 336] width 239 height 26
type input "0 - 7, + 4 more"
click at [941, 314] on input at bounding box center [952, 309] width 195 height 11
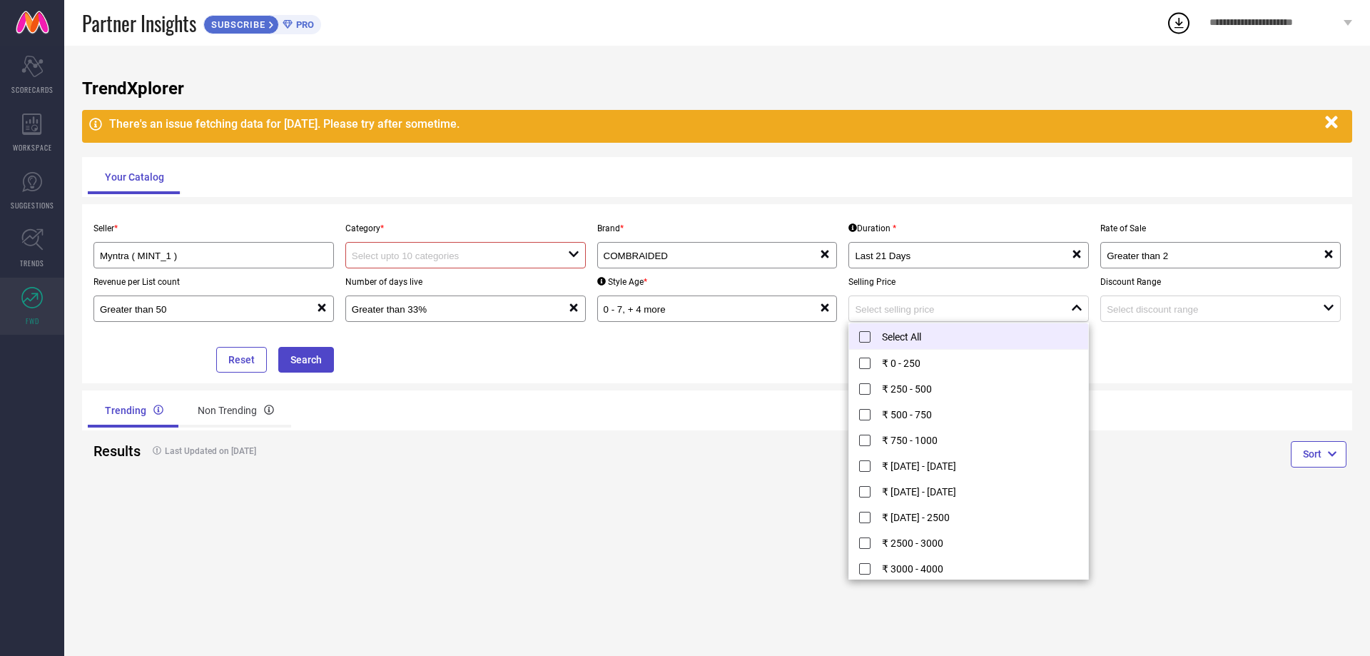
click at [935, 333] on li "Select All" at bounding box center [968, 336] width 239 height 26
type input "₹ 0 - 250, + 11 more"
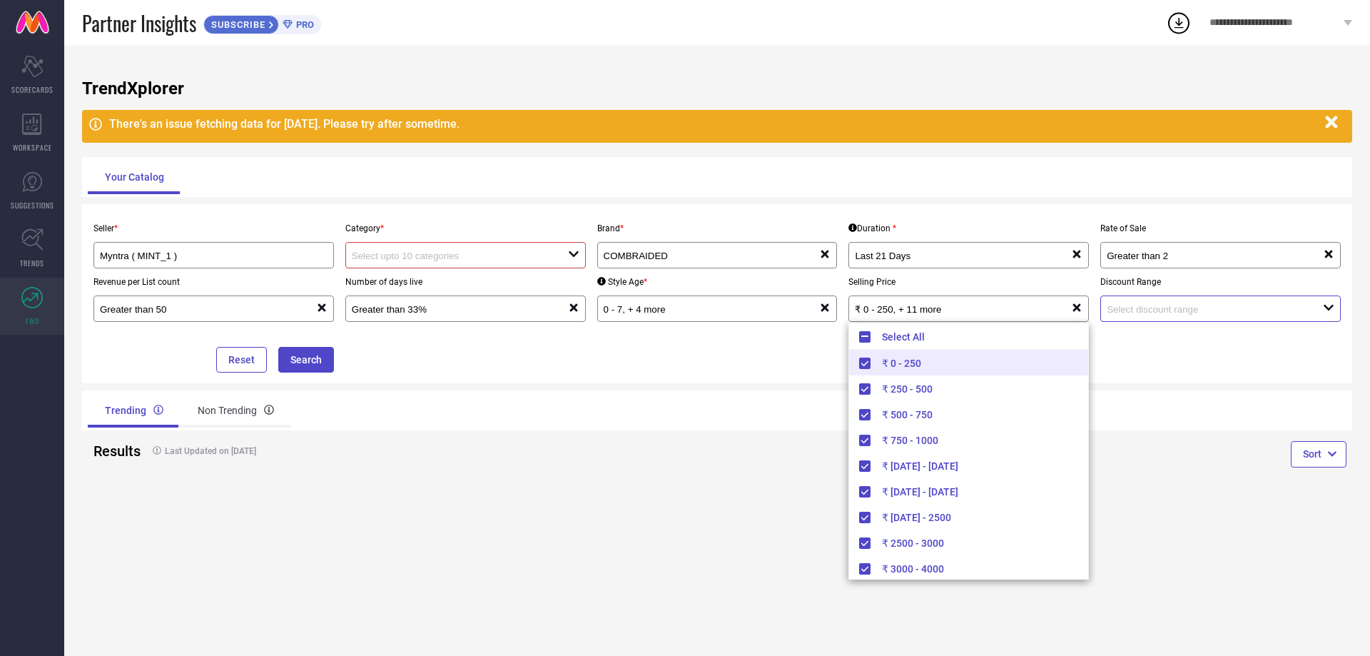
click at [1147, 309] on input at bounding box center [1204, 309] width 195 height 11
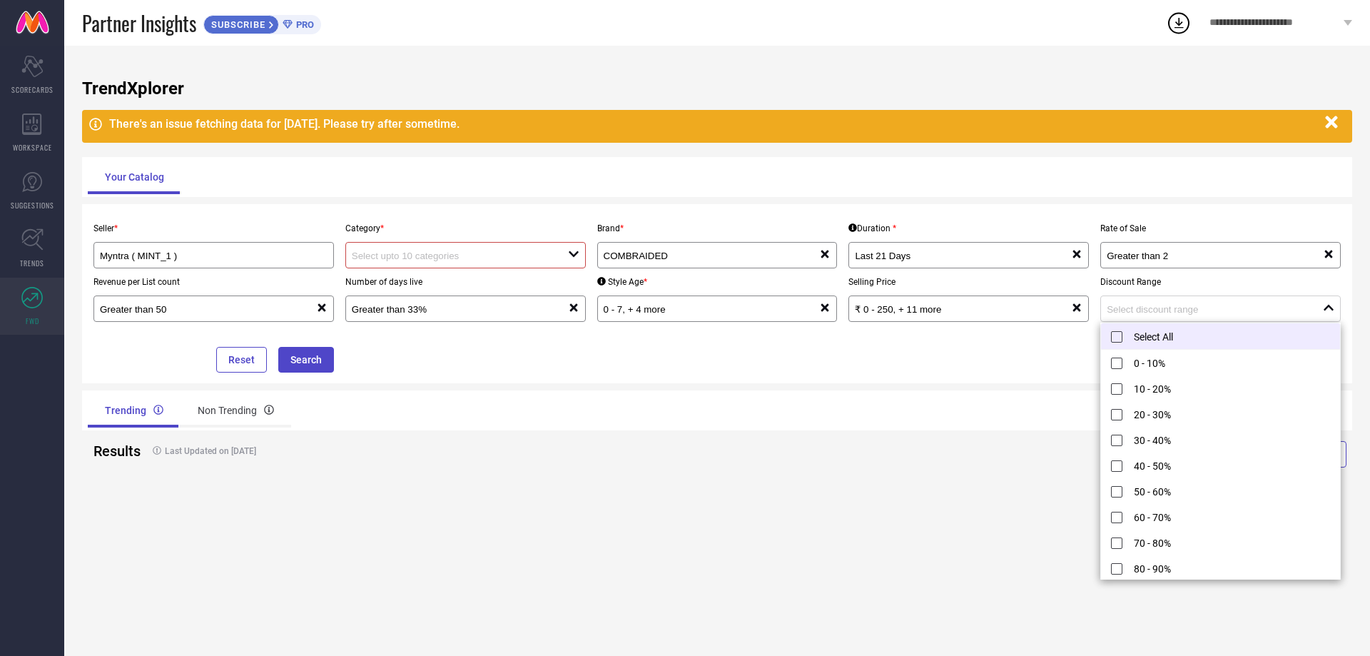
click at [1143, 331] on li "Select All" at bounding box center [1220, 336] width 239 height 26
type input "0 - 10%, + 10 more"
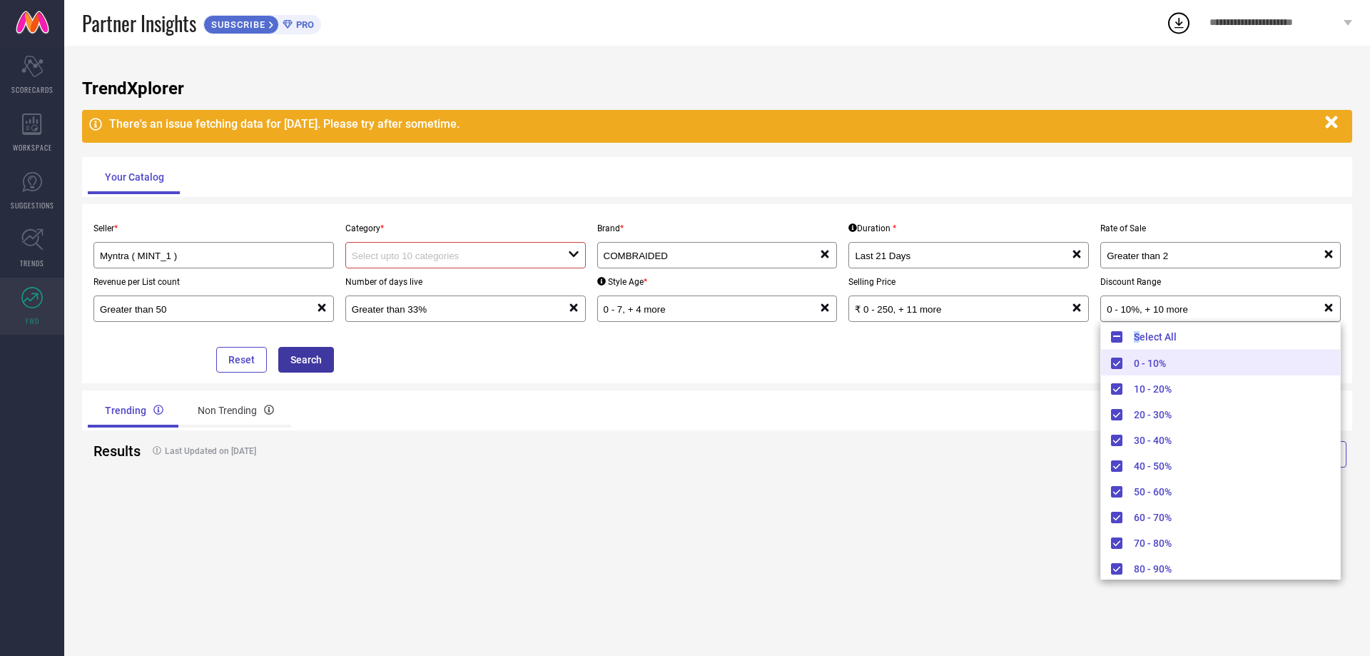
click at [312, 358] on button "Search" at bounding box center [306, 360] width 56 height 26
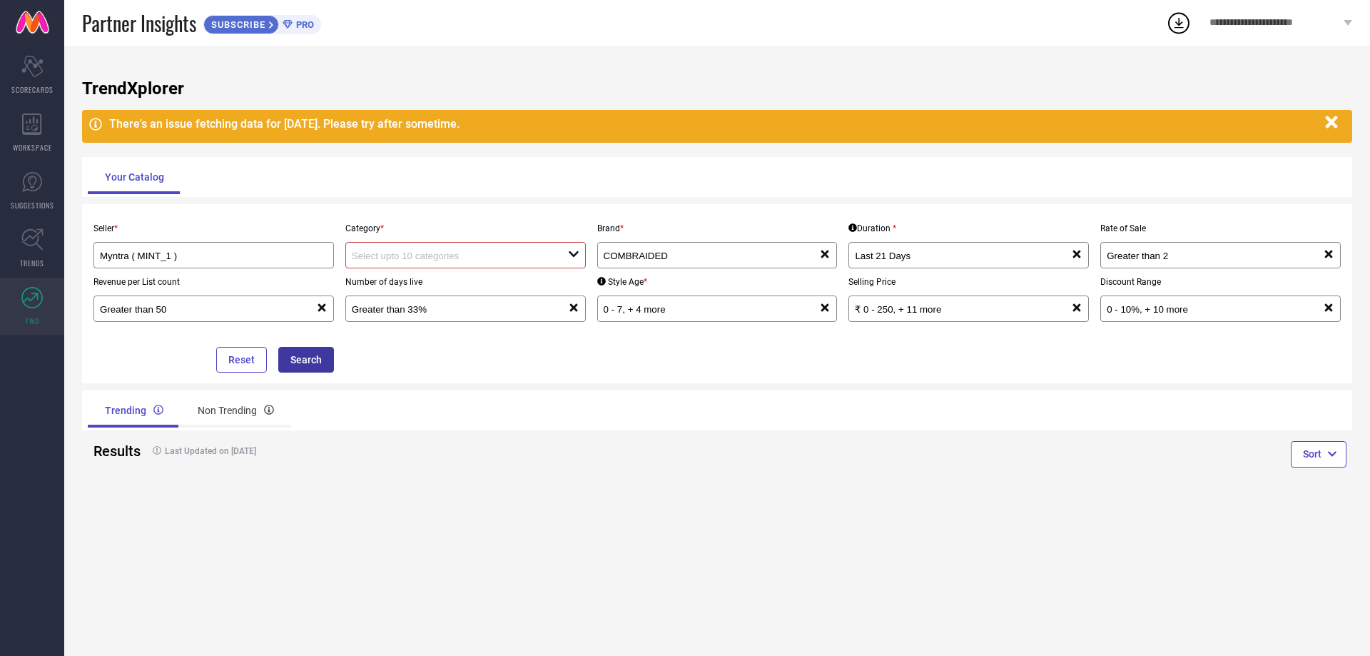
click at [311, 358] on button "Search" at bounding box center [306, 360] width 56 height 26
click at [223, 413] on div "Non Trending" at bounding box center [236, 410] width 111 height 34
click at [125, 415] on div "Trending" at bounding box center [133, 410] width 90 height 34
drag, startPoint x: 314, startPoint y: 350, endPoint x: 325, endPoint y: 345, distance: 11.8
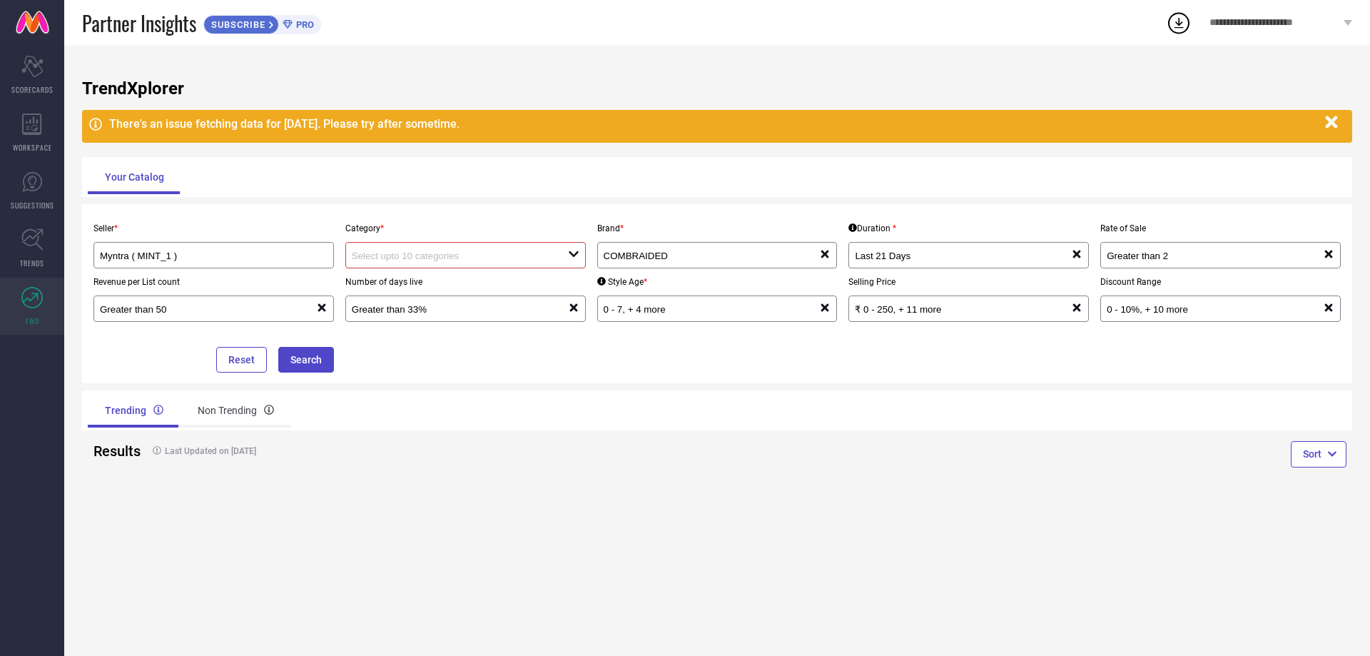
click at [315, 350] on button "Search" at bounding box center [306, 360] width 56 height 26
click at [393, 249] on div at bounding box center [460, 255] width 216 height 14
click at [401, 282] on div "No results found" at bounding box center [465, 281] width 241 height 24
click at [272, 256] on input "Myntra ( MINT_1 )" at bounding box center [202, 256] width 205 height 11
click at [203, 285] on li "Myntra ( MINT_1 )" at bounding box center [213, 283] width 239 height 26
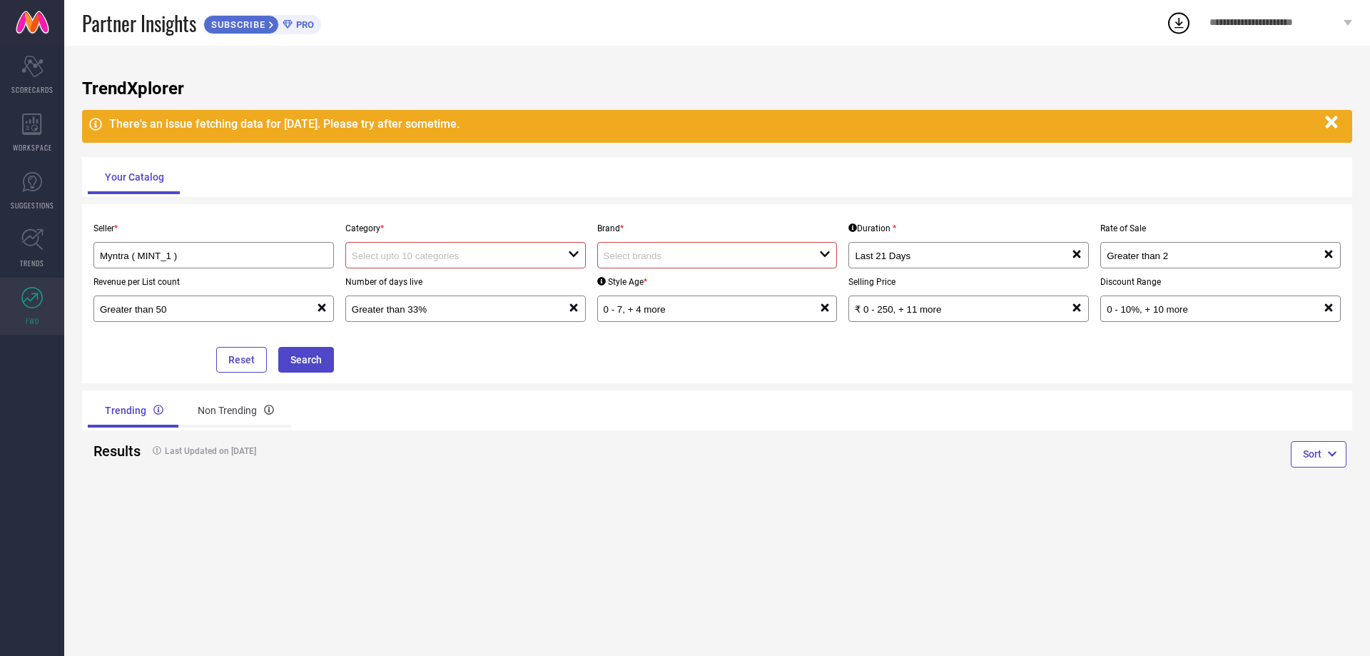
click at [380, 249] on div at bounding box center [460, 255] width 216 height 14
click at [425, 282] on div "No results found" at bounding box center [465, 281] width 241 height 24
click at [522, 253] on input at bounding box center [449, 256] width 195 height 11
click at [677, 238] on div "Brand * open" at bounding box center [718, 242] width 252 height 54
click at [665, 253] on input at bounding box center [701, 256] width 195 height 11
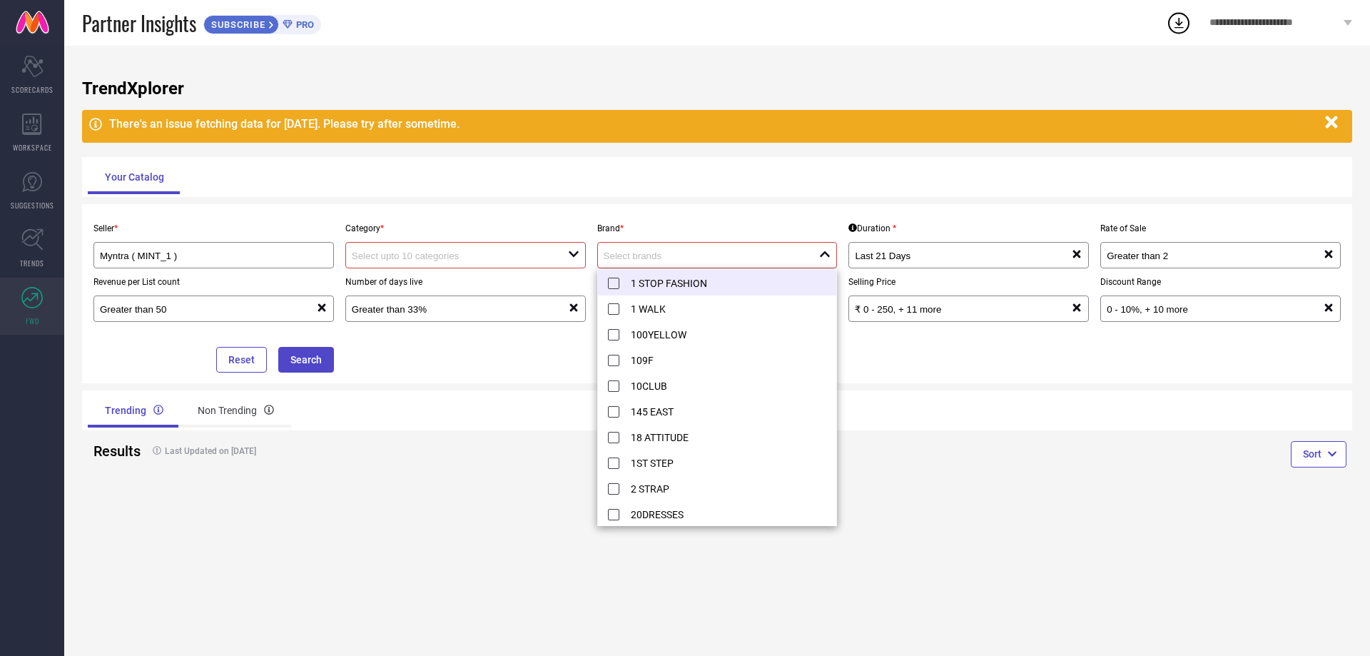
click at [668, 281] on li "1 STOP FASHION" at bounding box center [717, 283] width 239 height 26
type input "1 STOP FASHION"
click at [434, 425] on div "Trending Non Trending" at bounding box center [400, 410] width 624 height 34
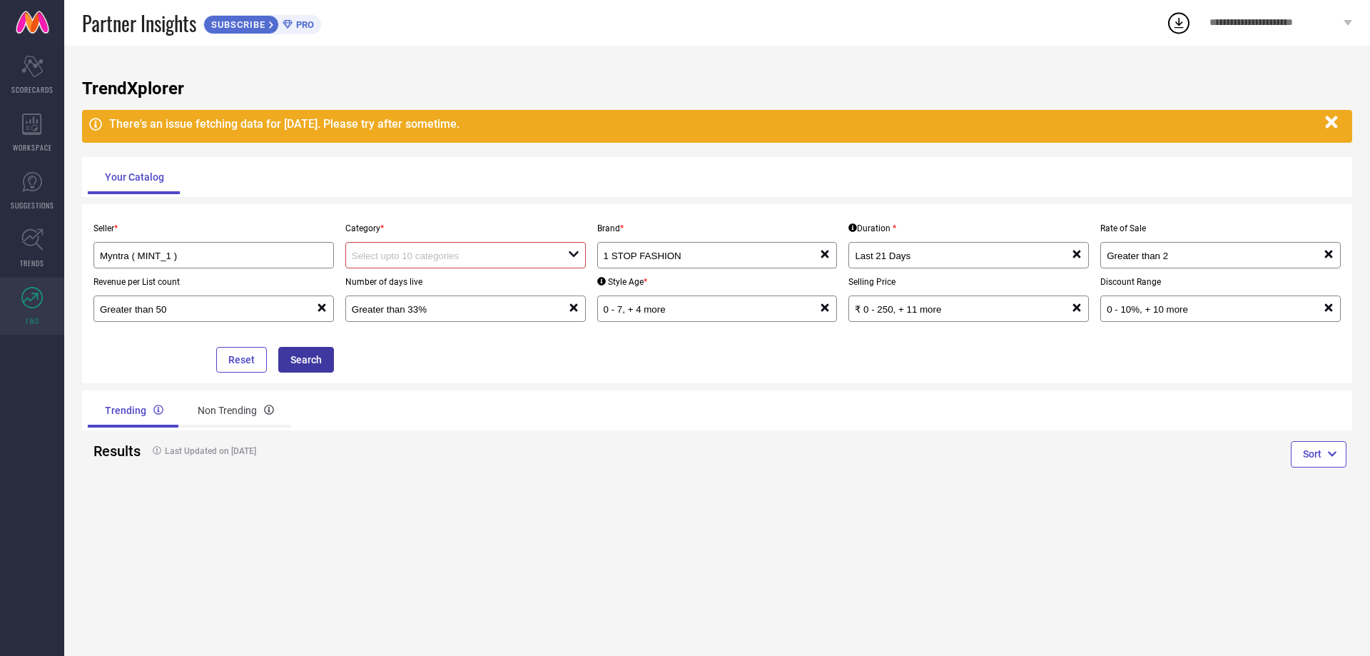
click at [310, 355] on button "Search" at bounding box center [306, 360] width 56 height 26
click at [309, 359] on button "Search" at bounding box center [306, 360] width 56 height 26
click at [309, 360] on button "Search" at bounding box center [306, 360] width 56 height 26
click at [242, 364] on button "Reset" at bounding box center [241, 360] width 51 height 26
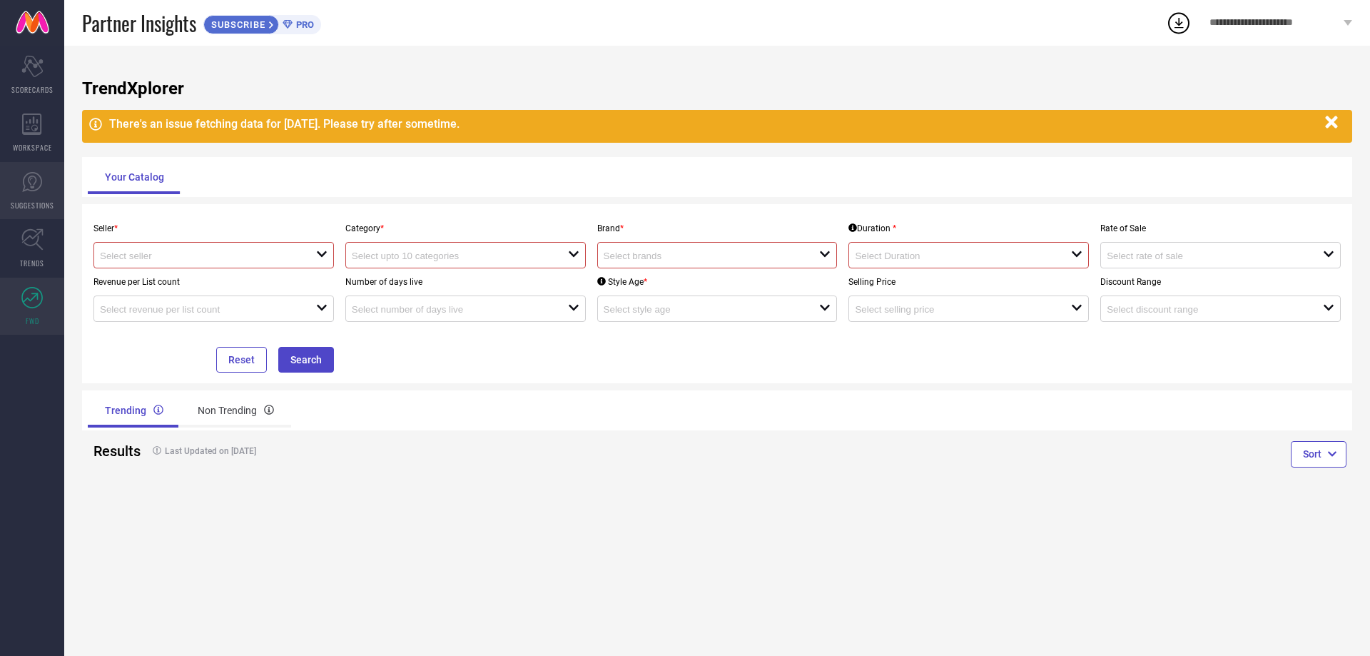
click at [26, 186] on icon at bounding box center [31, 181] width 21 height 21
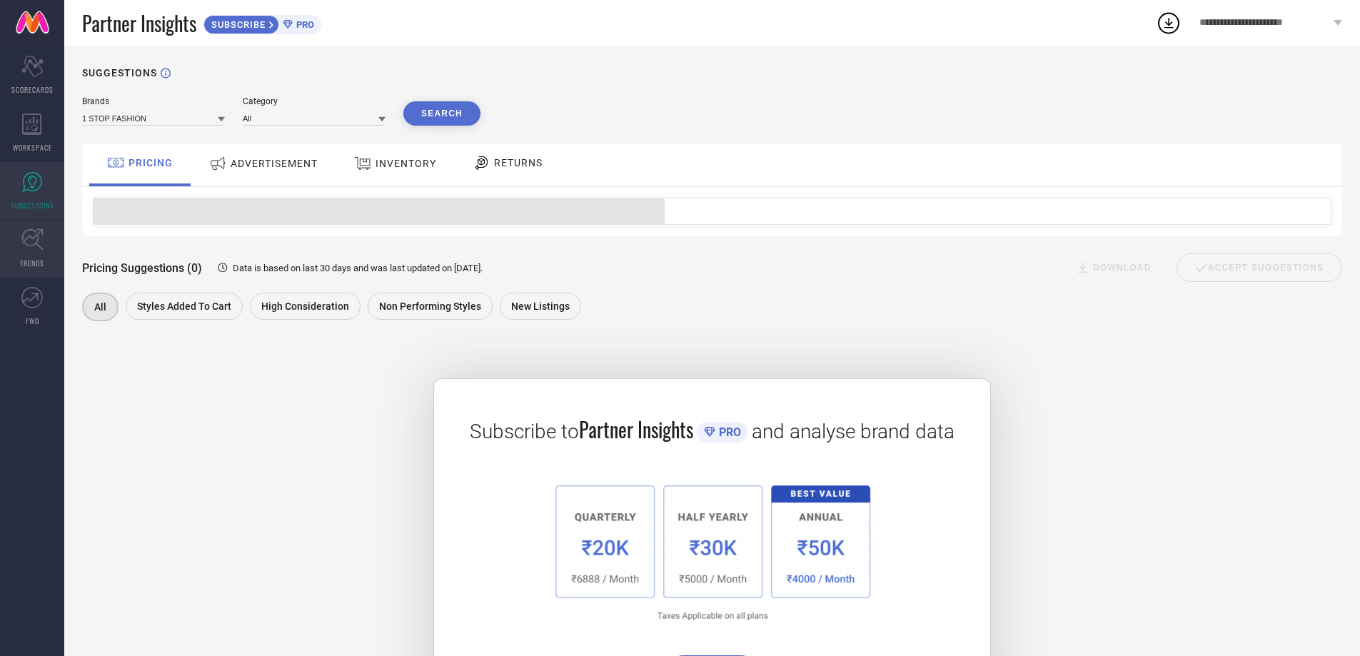
click at [46, 253] on link "TRENDS" at bounding box center [32, 248] width 64 height 57
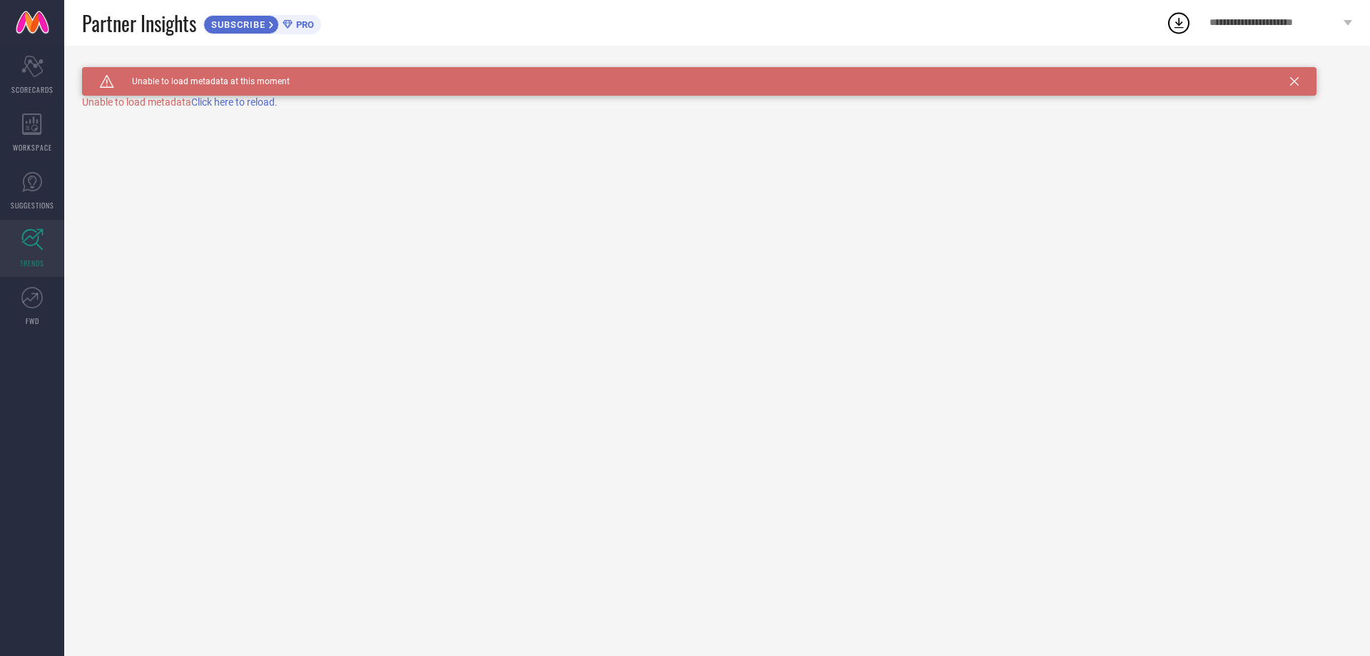
click at [1269, 11] on div "**********" at bounding box center [1281, 23] width 178 height 46
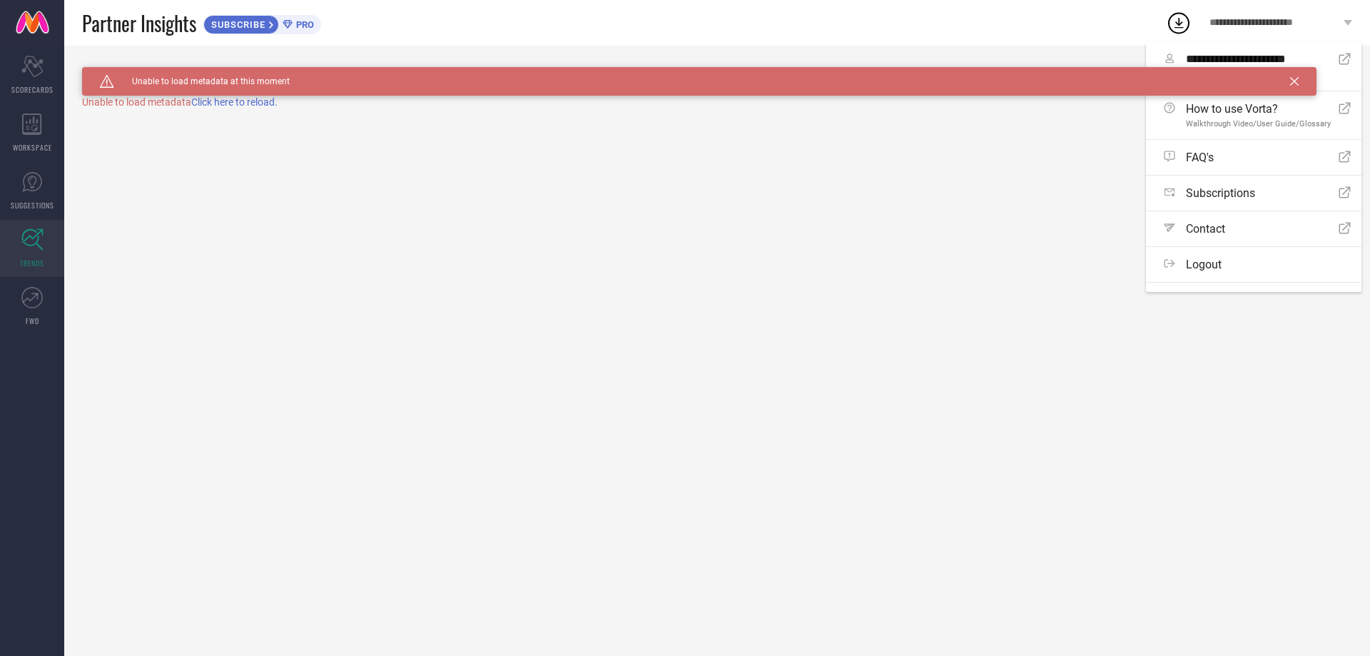
click at [1172, 19] on icon at bounding box center [1179, 23] width 26 height 26
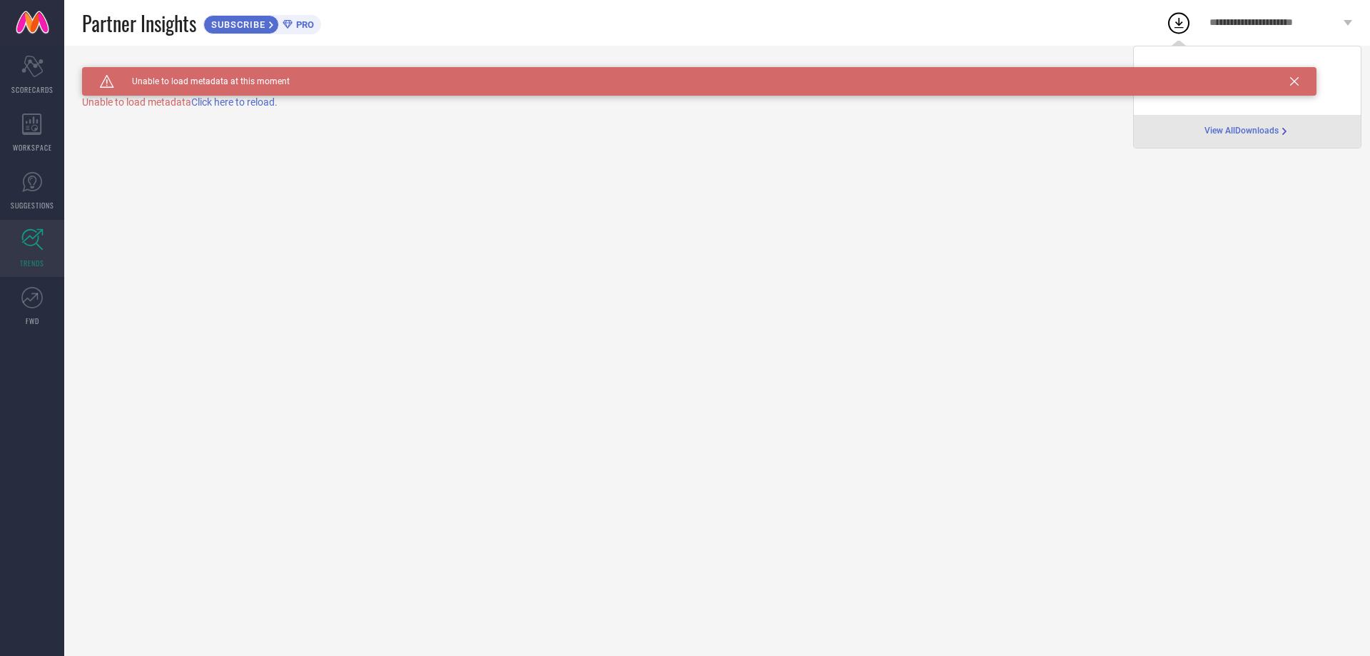
click at [1163, 155] on div "Caution Created with Sketch. Unable to load metadata at this moment TRENDS Unab…" at bounding box center [717, 351] width 1306 height 610
click at [1297, 78] on icon at bounding box center [1294, 81] width 9 height 9
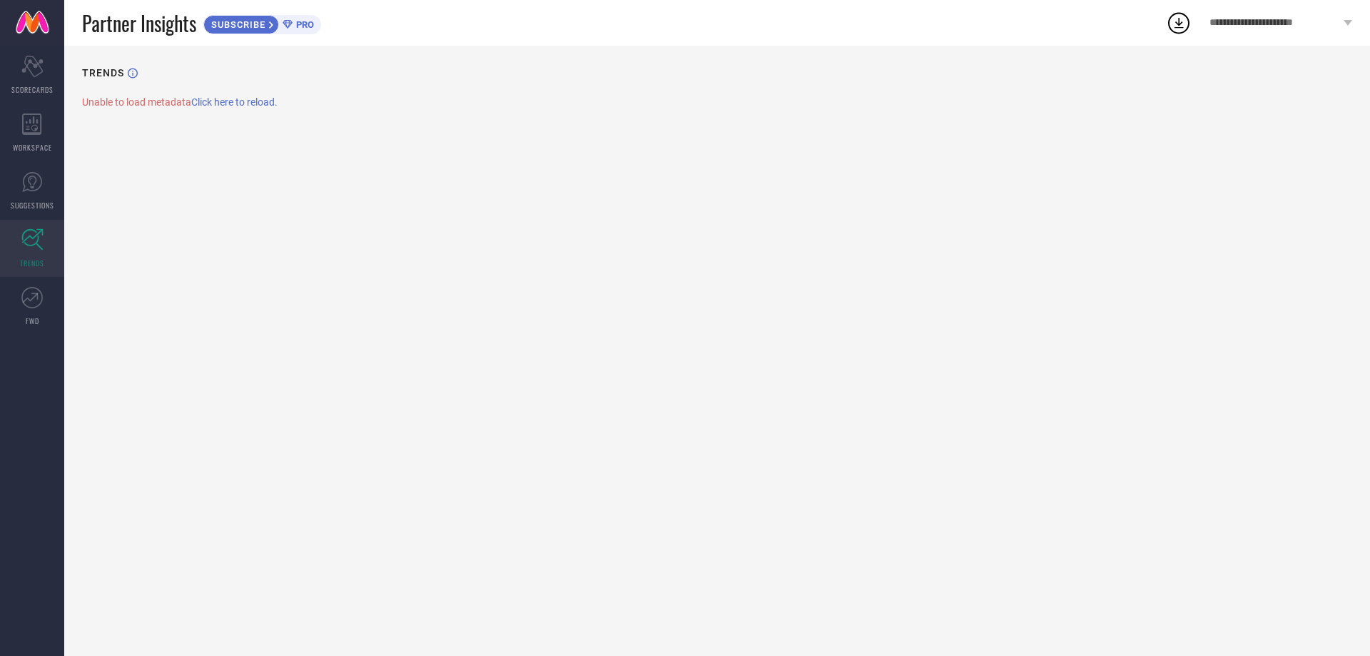
click at [1180, 25] on icon at bounding box center [1179, 23] width 9 height 11
click at [1238, 133] on span "View All Downloads" at bounding box center [1242, 131] width 74 height 11
click at [57, 65] on div "Scorecard SCORECARDS" at bounding box center [32, 74] width 64 height 57
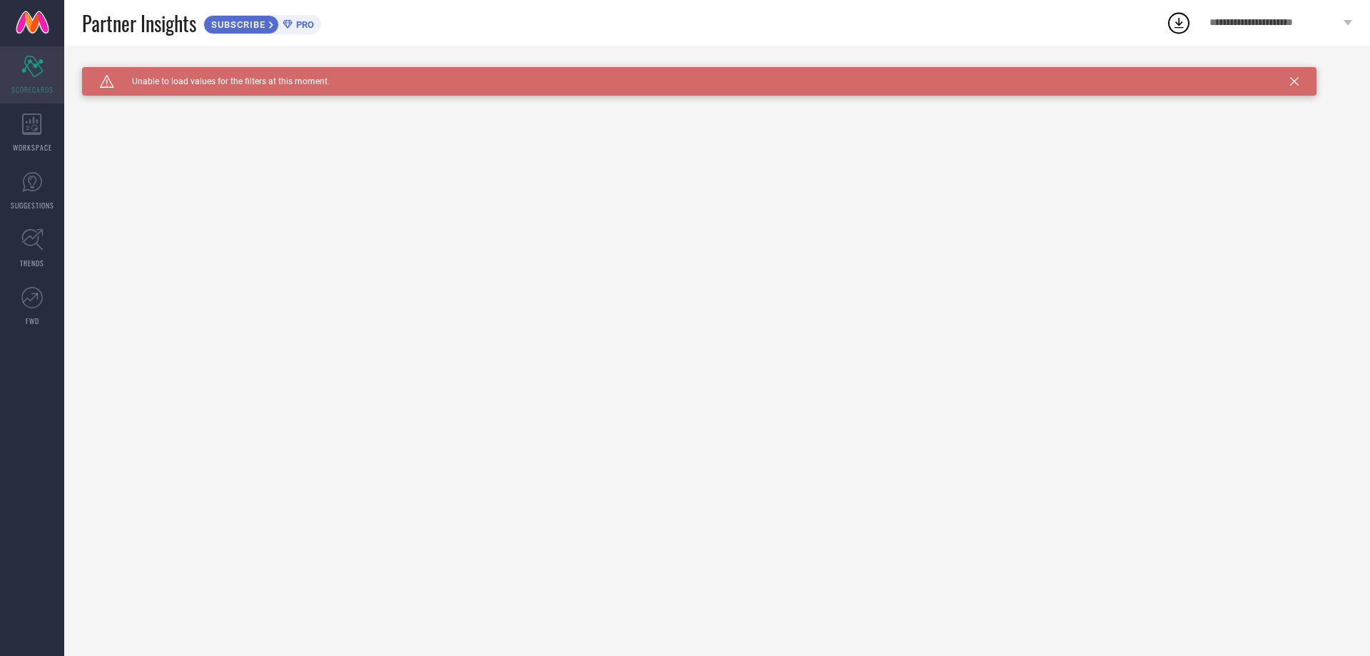
click at [57, 101] on div "Scorecard SCORECARDS" at bounding box center [32, 74] width 64 height 57
